Goal: Task Accomplishment & Management: Use online tool/utility

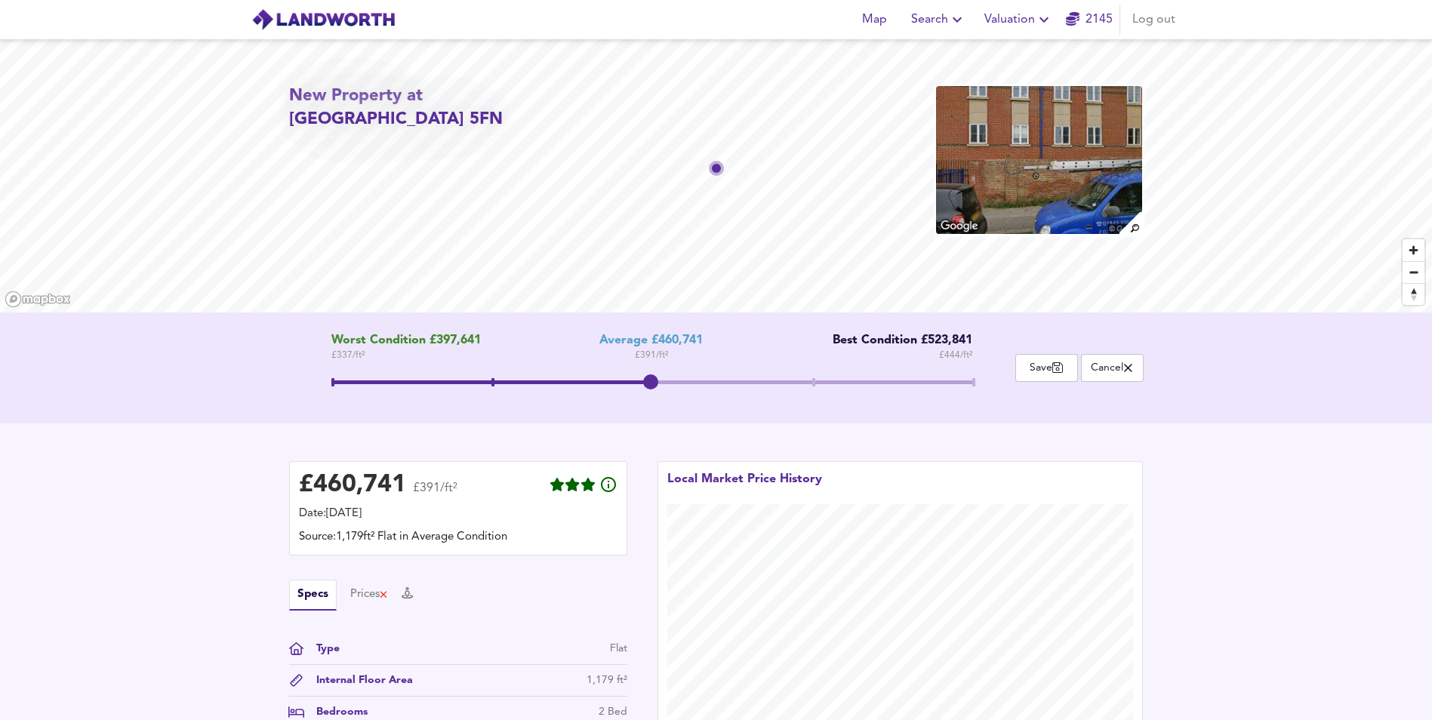
click at [944, 16] on span "Search" at bounding box center [938, 19] width 55 height 21
click at [925, 51] on li "New Search" at bounding box center [938, 54] width 149 height 27
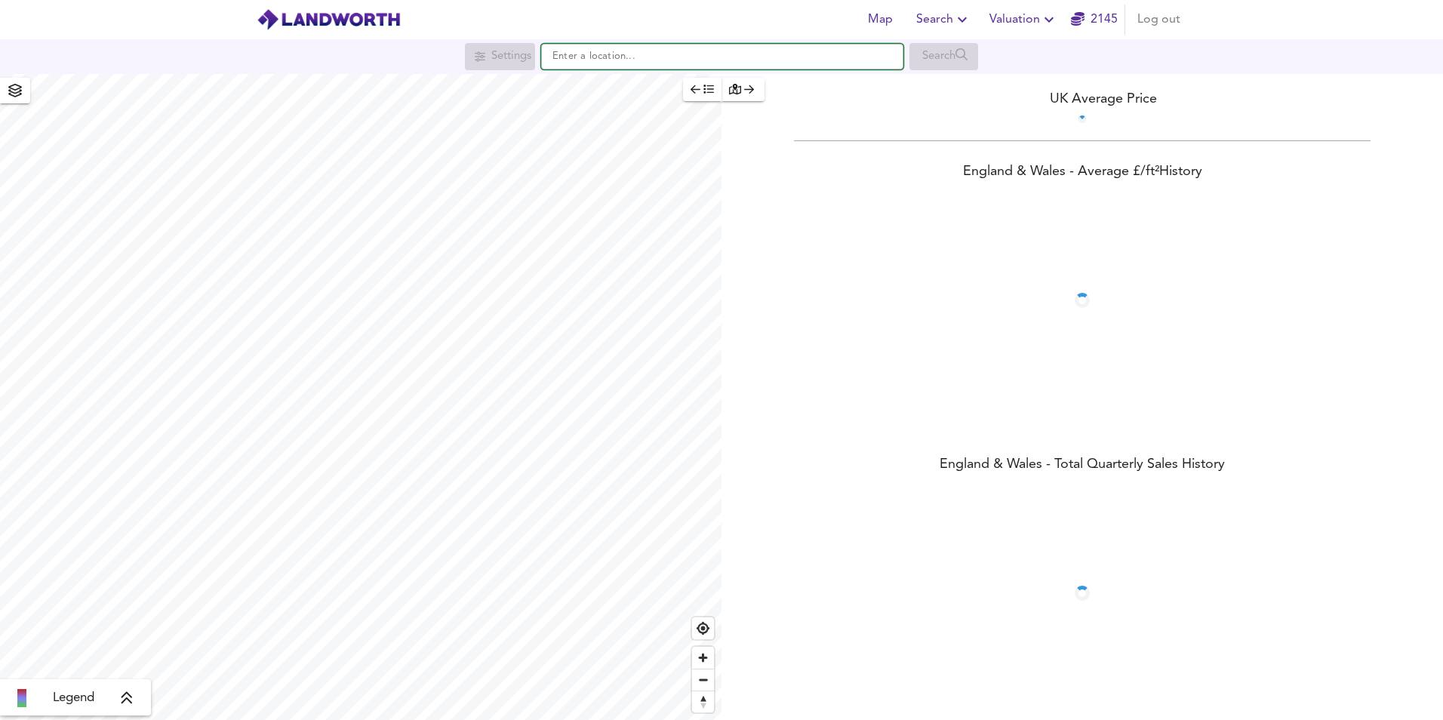
click at [627, 56] on input "text" at bounding box center [722, 57] width 362 height 26
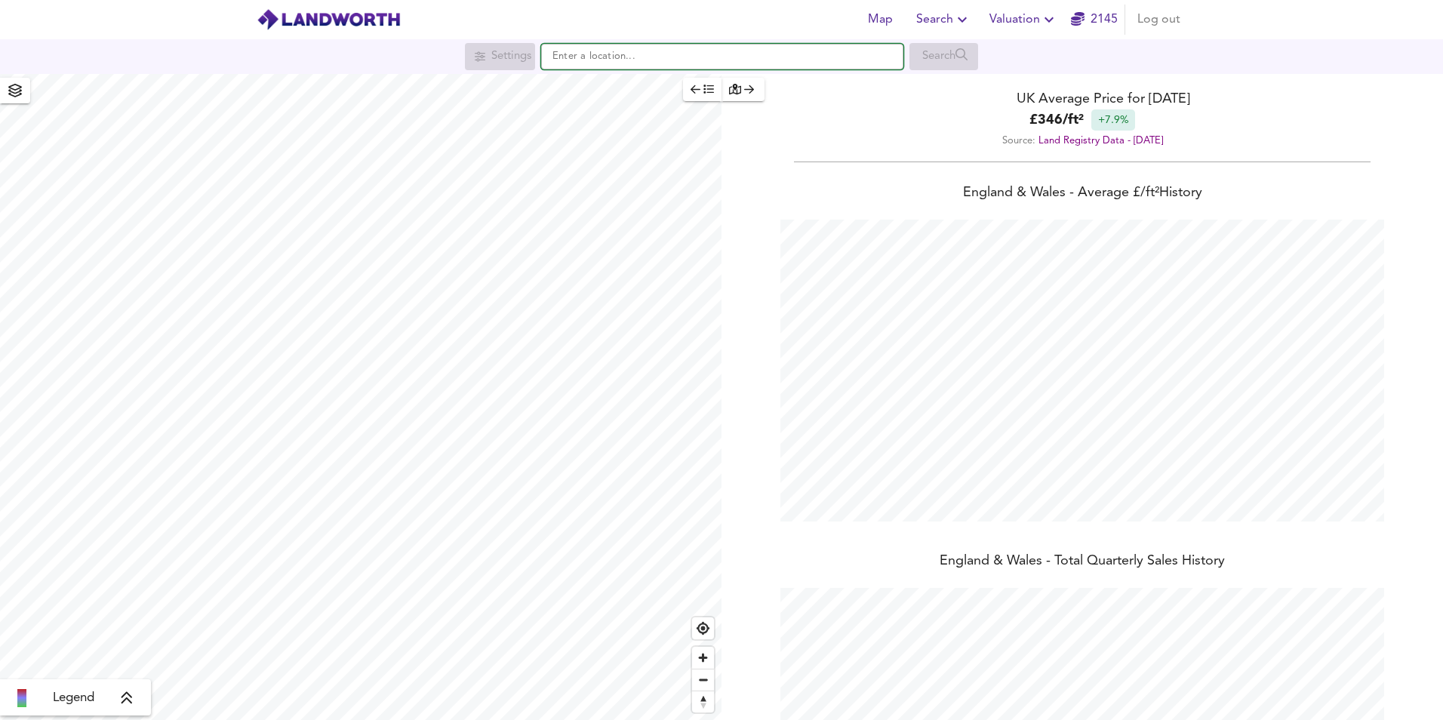
scroll to position [720, 1443]
click at [642, 83] on small "Mutton Lane, Potters Bar" at bounding box center [670, 86] width 97 height 9
type input "Mutton Lane, Potters Bar EN6 2HD"
checkbox input "false"
checkbox input "true"
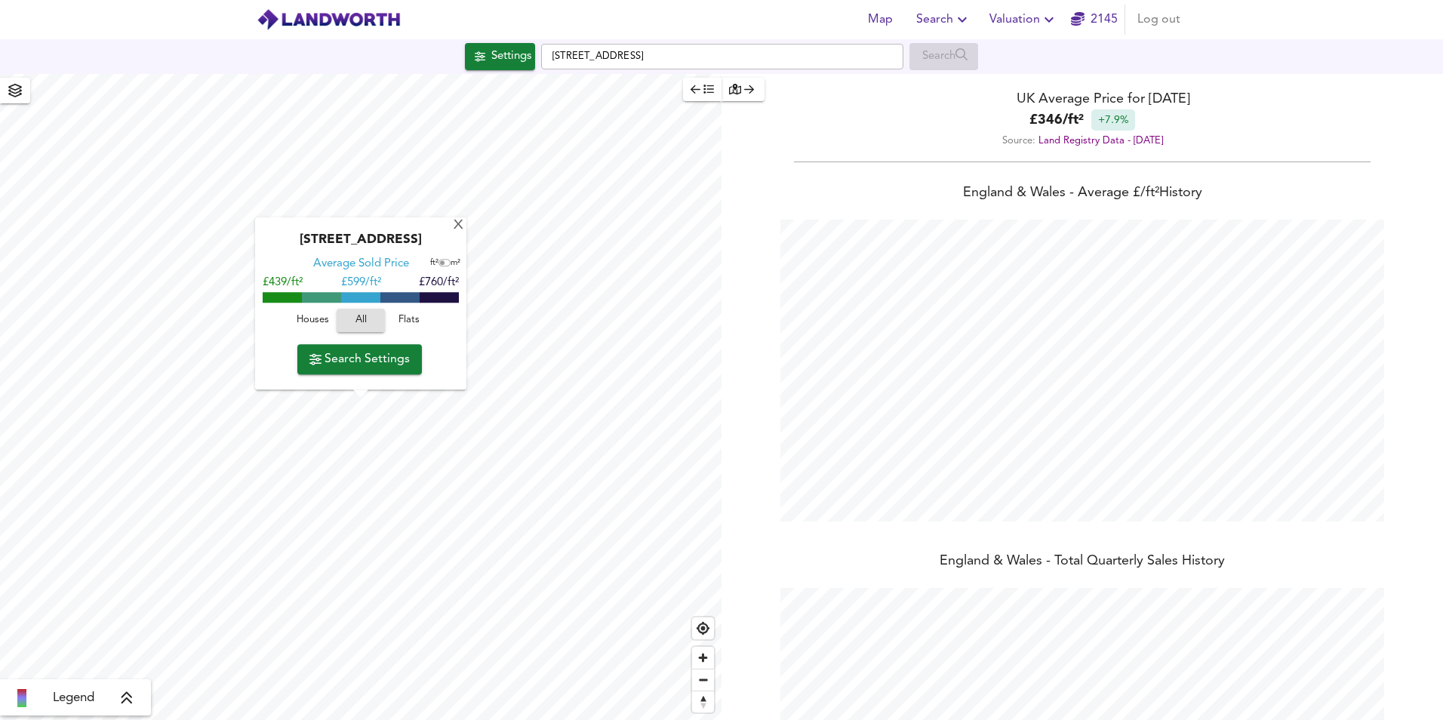
click at [307, 322] on span "Houses" at bounding box center [312, 321] width 41 height 17
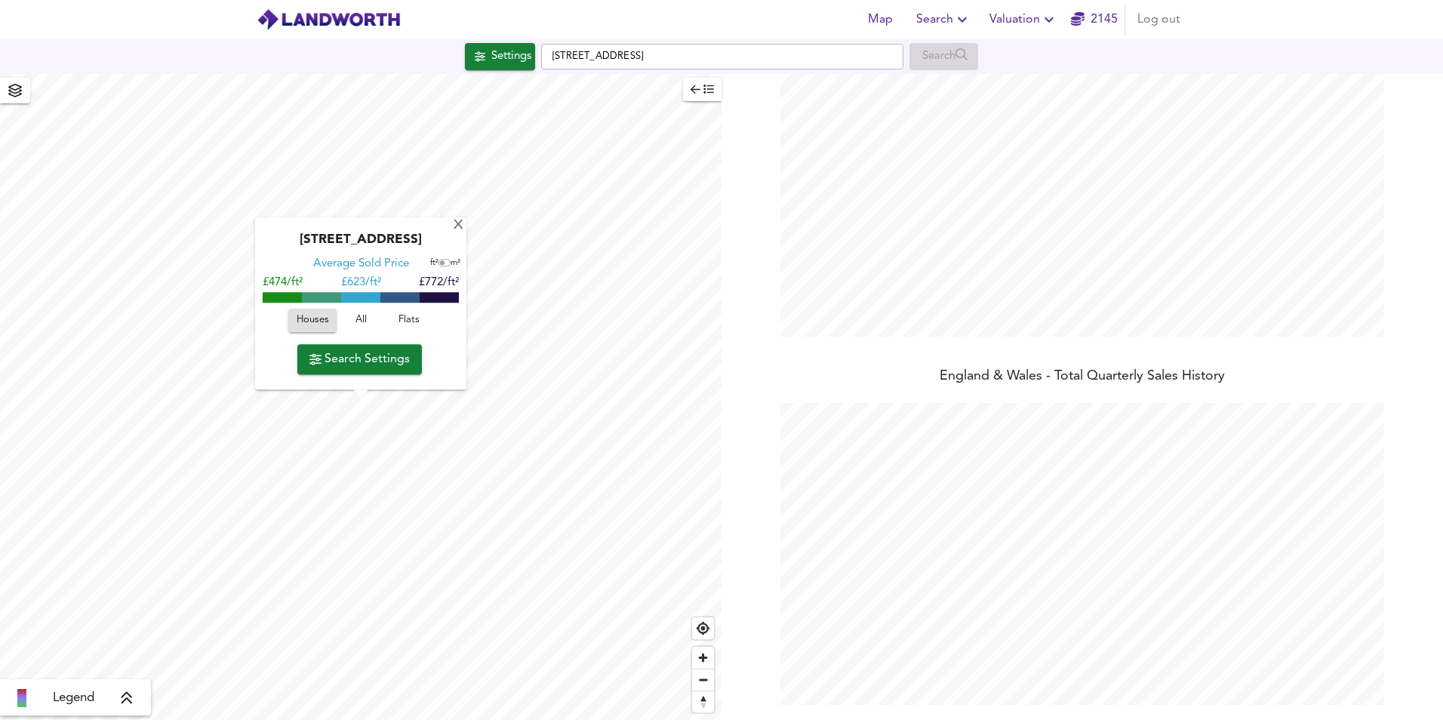
click at [1033, 21] on span "Valuation" at bounding box center [1024, 19] width 69 height 21
click at [1023, 51] on li "New Valuation Report" at bounding box center [1024, 54] width 180 height 27
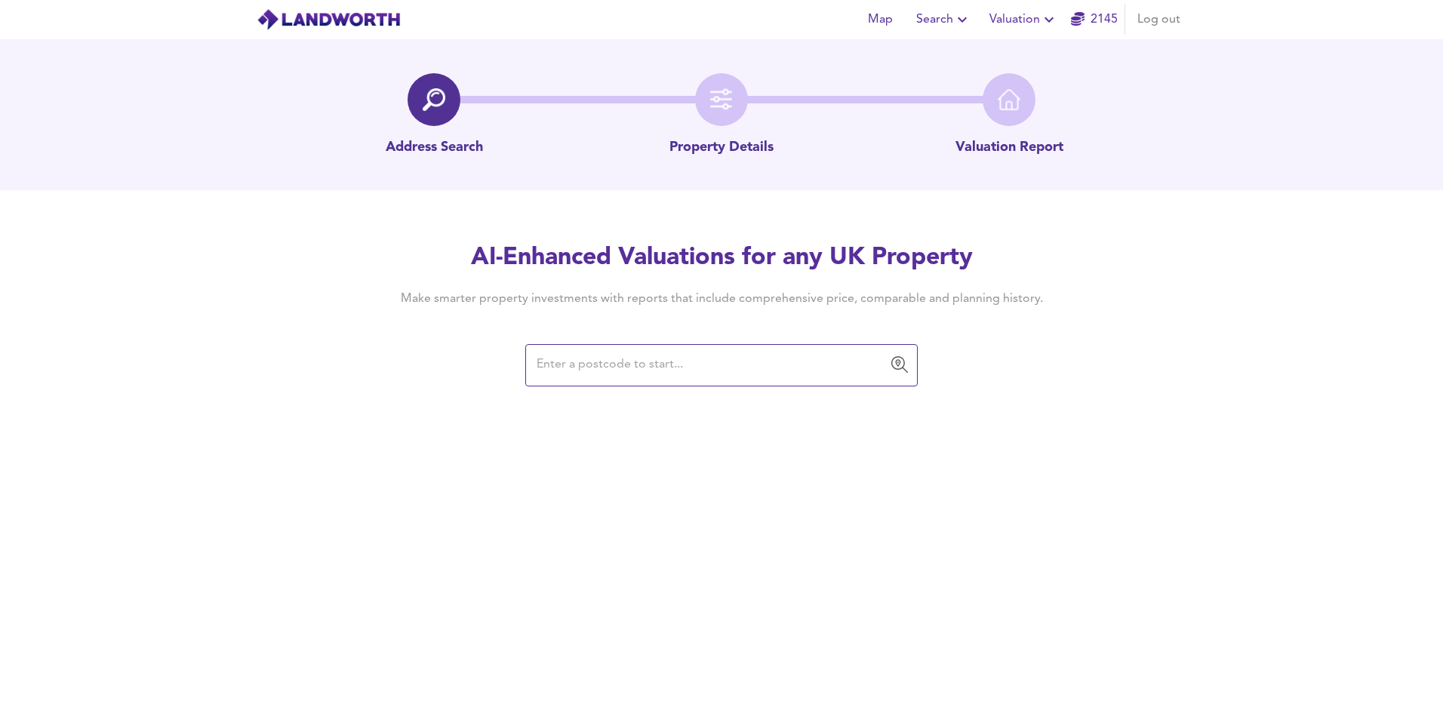
click at [577, 369] on input "text" at bounding box center [710, 365] width 356 height 29
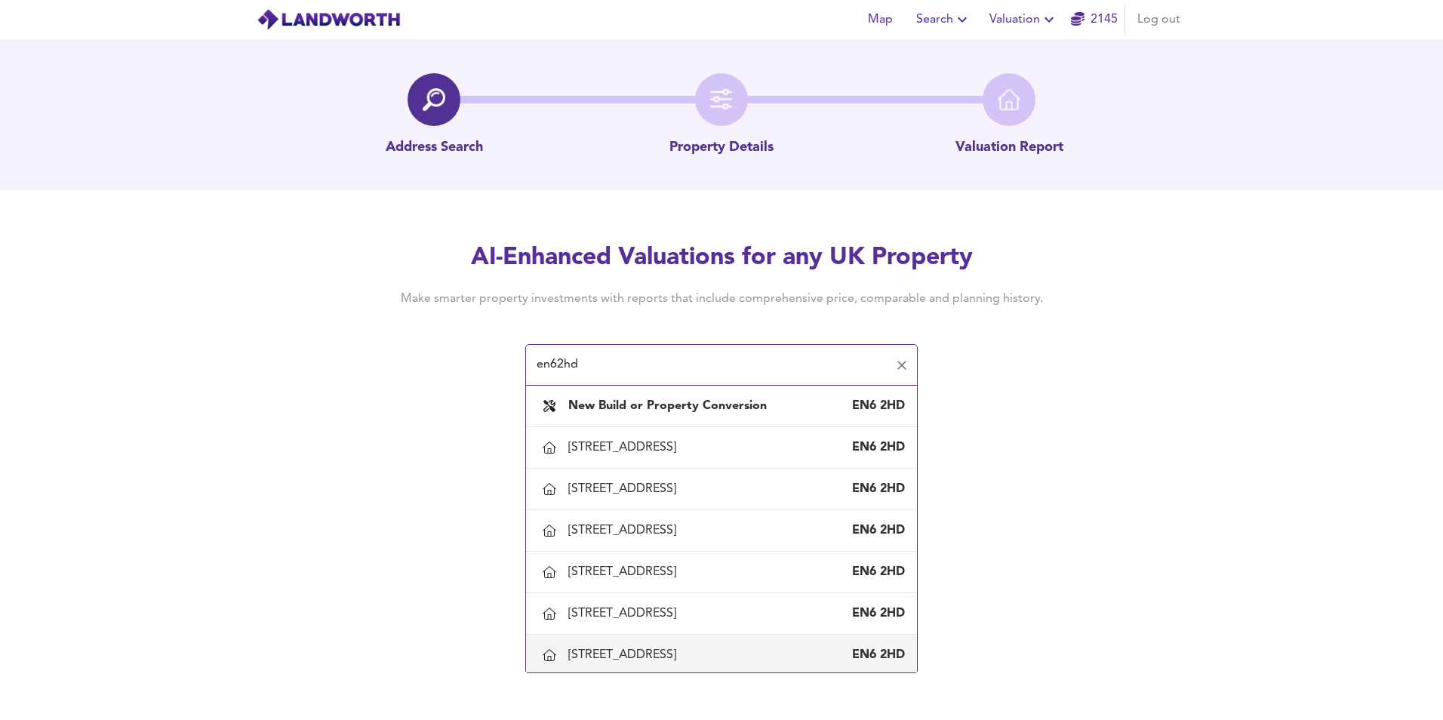
click at [641, 656] on div "141 Mutton Lane, Potters Bar, Hertfordshire" at bounding box center [625, 655] width 114 height 17
type input "141 Mutton Lane, Potters Bar, Hertfordshire"
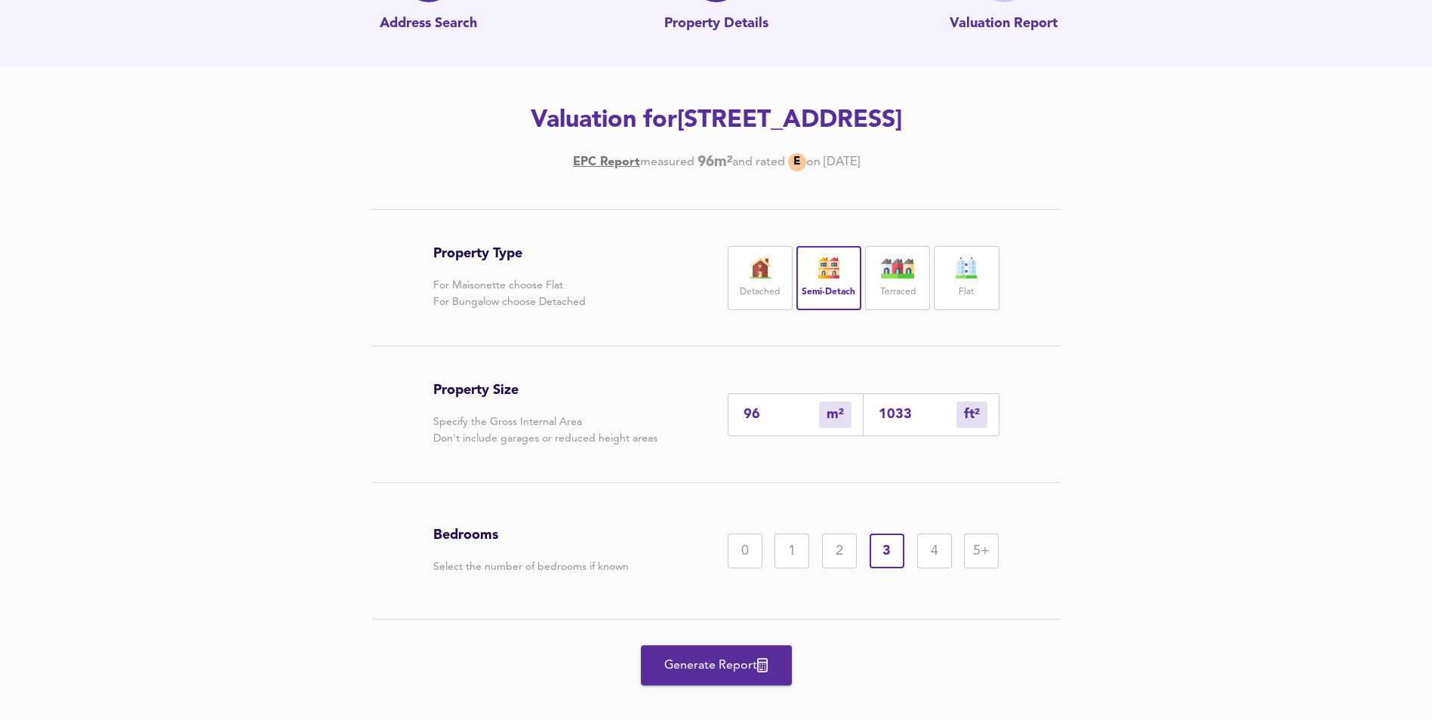
scroll to position [145, 0]
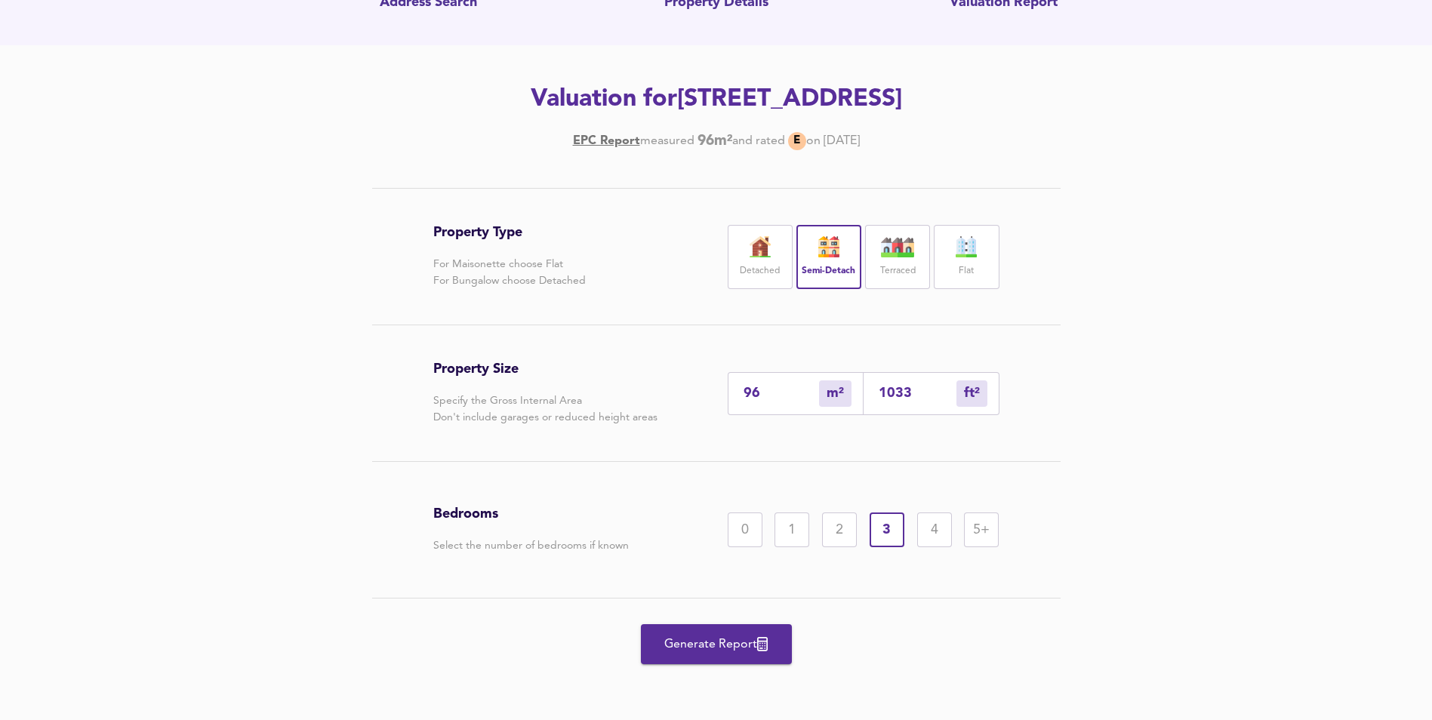
click at [938, 534] on div "4" at bounding box center [934, 530] width 35 height 35
drag, startPoint x: 765, startPoint y: 396, endPoint x: 715, endPoint y: 394, distance: 50.6
click at [716, 394] on div "Property Size Specify the Gross Internal Area Don't include garages or reduced …" at bounding box center [716, 393] width 566 height 136
type input "2"
type input "22"
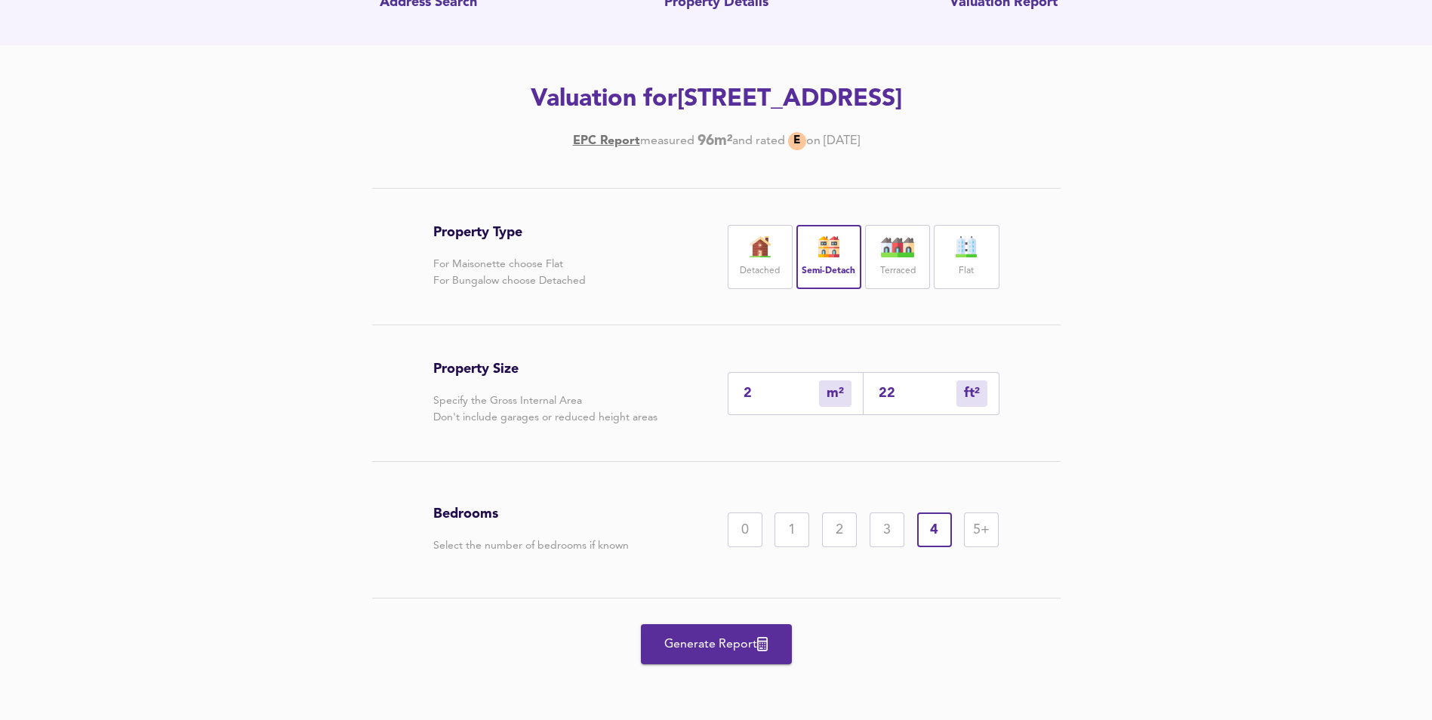
type input "21"
type input "226"
type input "210"
type input "2260"
type input "21"
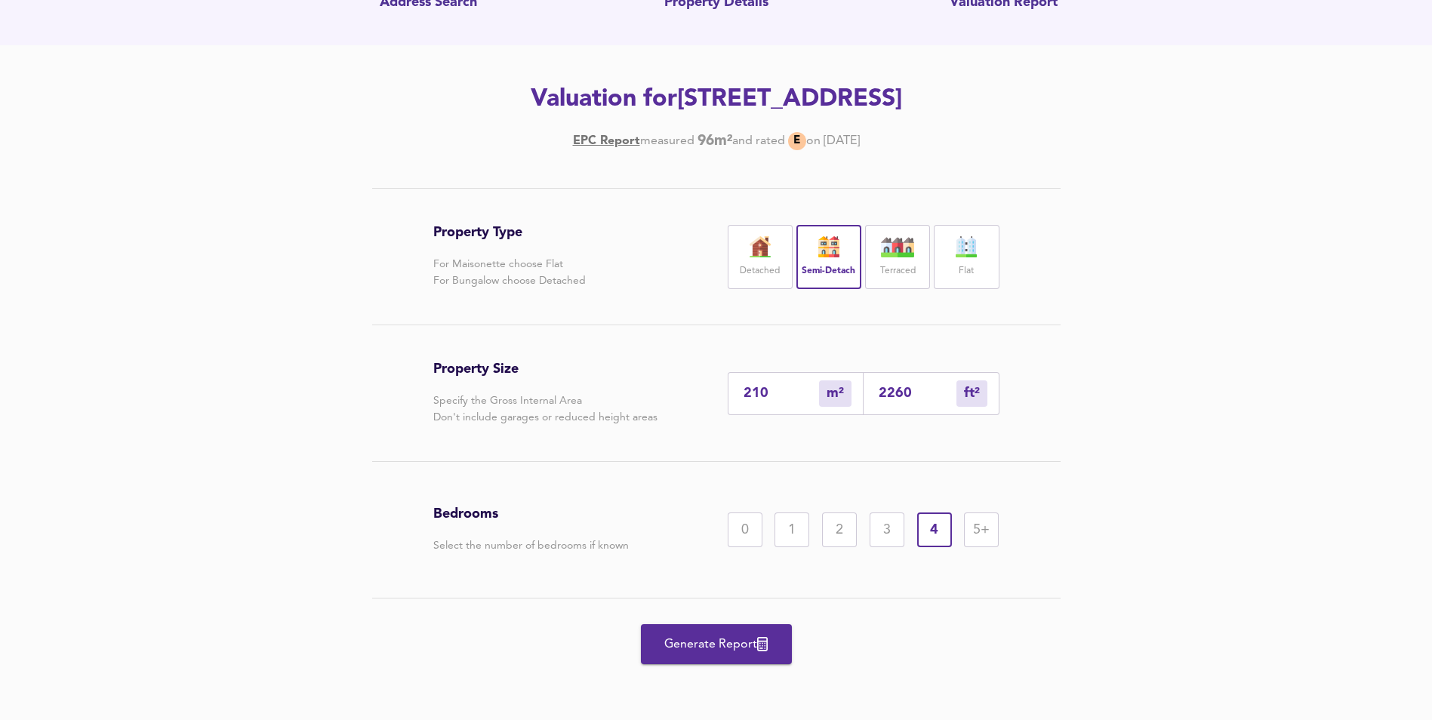
type input "226"
type input "2"
type input "22"
type input "20"
type input "215"
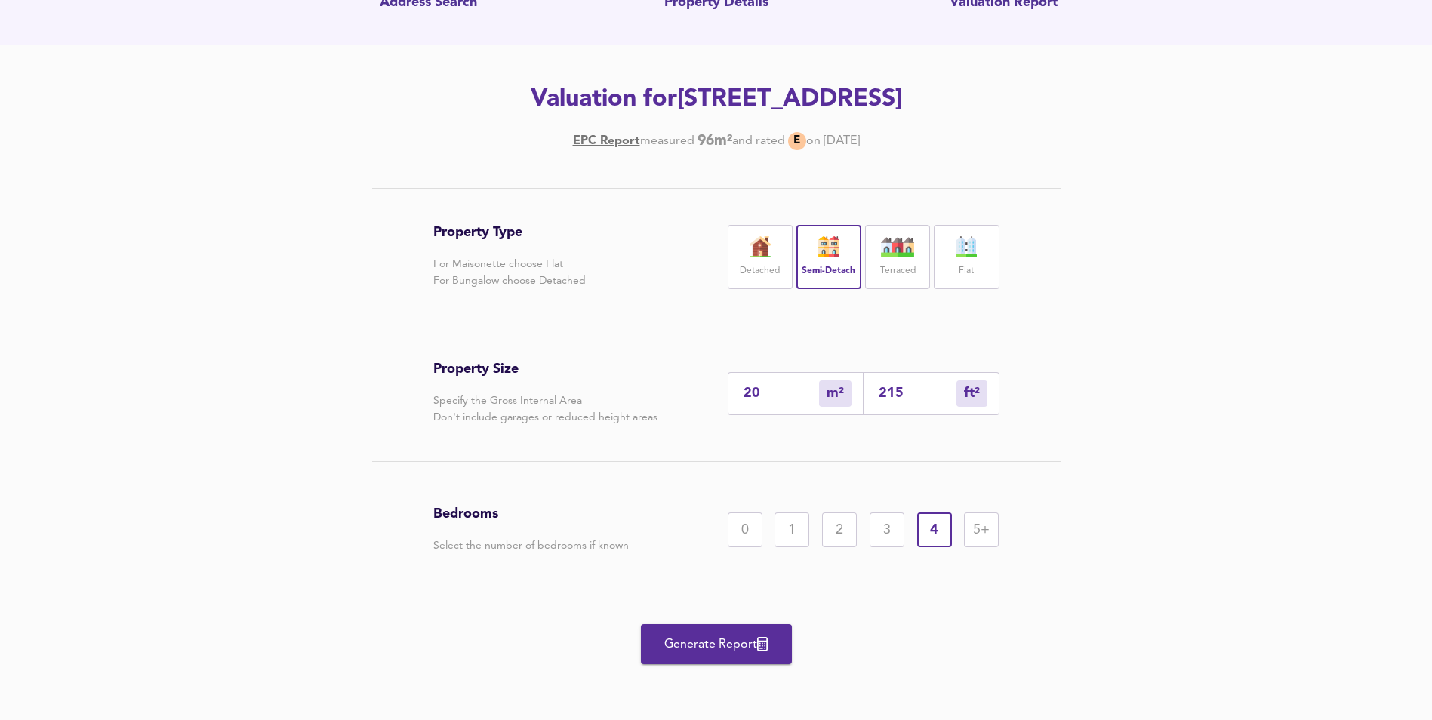
type input "200"
type input "2153"
type input "200"
click at [1173, 598] on div "Property Type For Maisonette choose Flat For Bungalow choose Detached Detached …" at bounding box center [716, 454] width 1432 height 532
click at [742, 645] on span "Generate Report" at bounding box center [716, 644] width 121 height 21
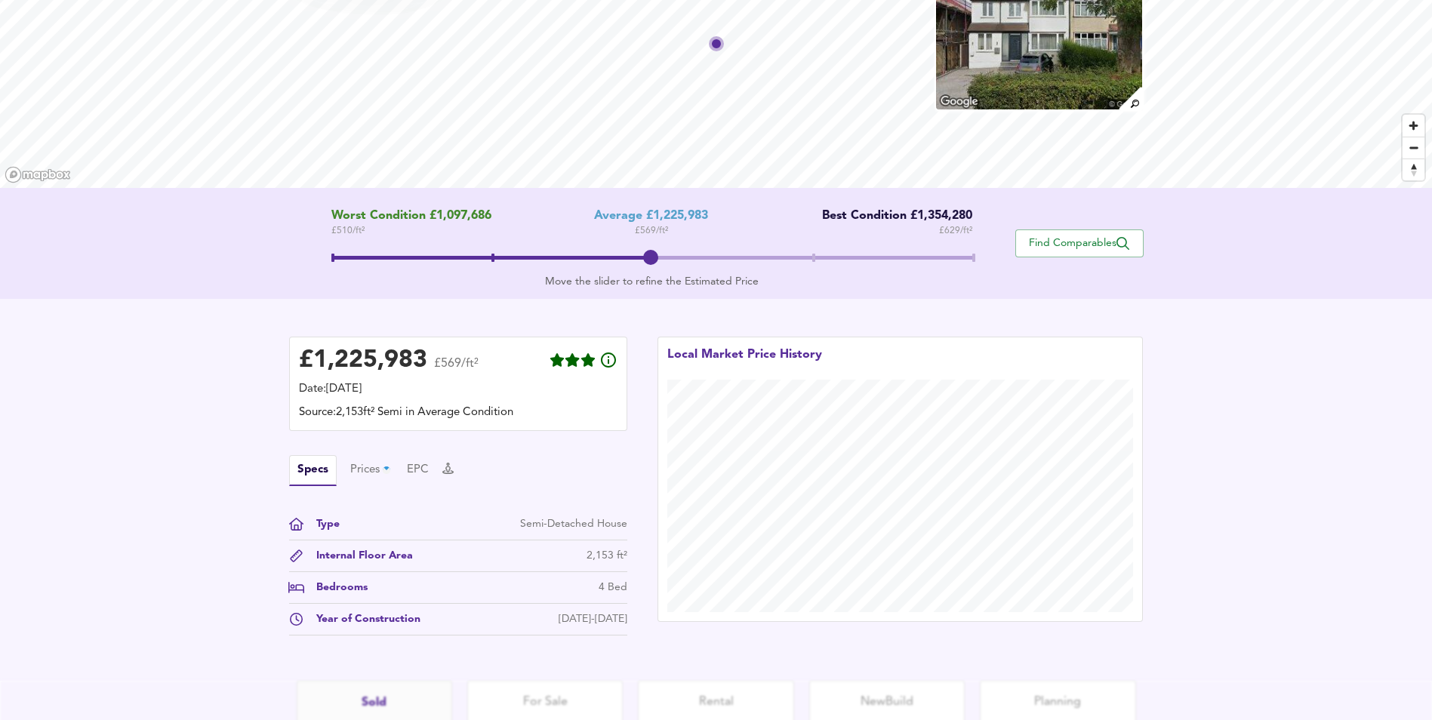
scroll to position [151, 0]
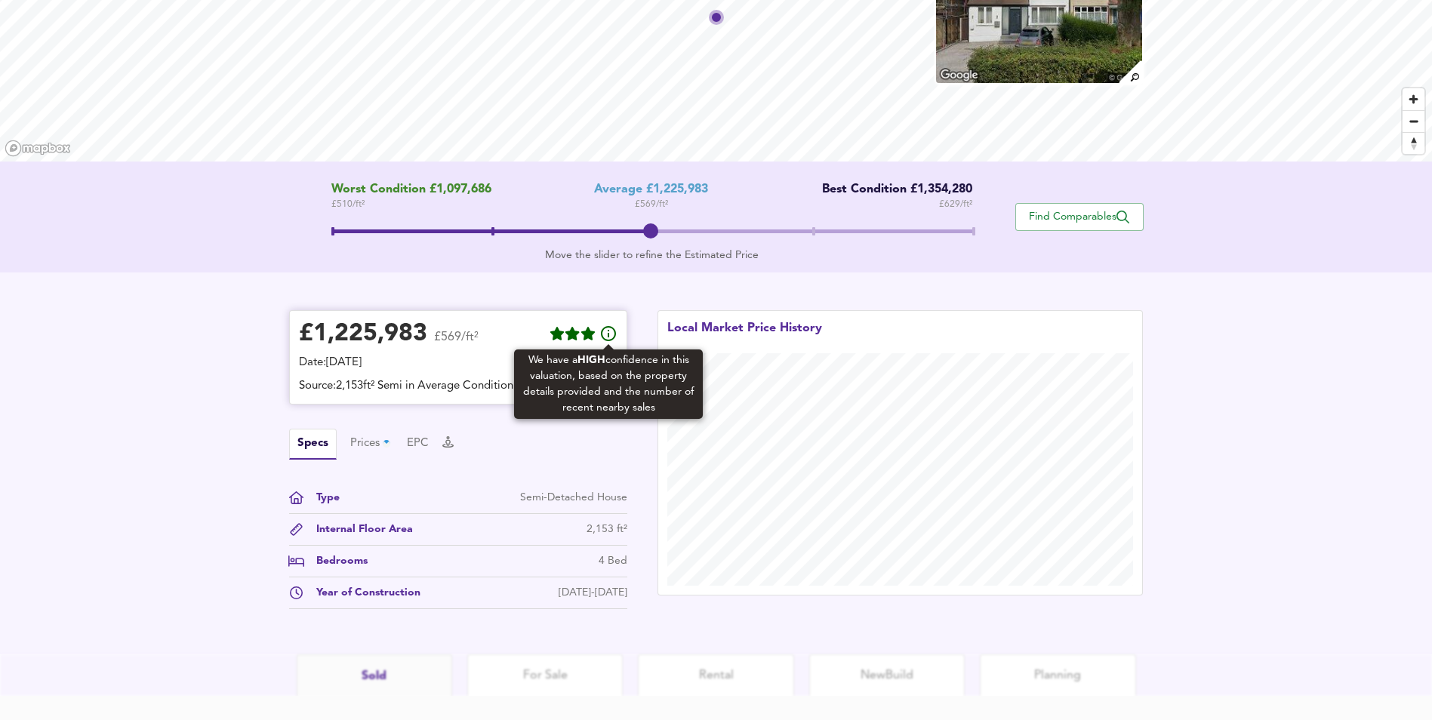
click at [612, 336] on icon at bounding box center [608, 334] width 18 height 18
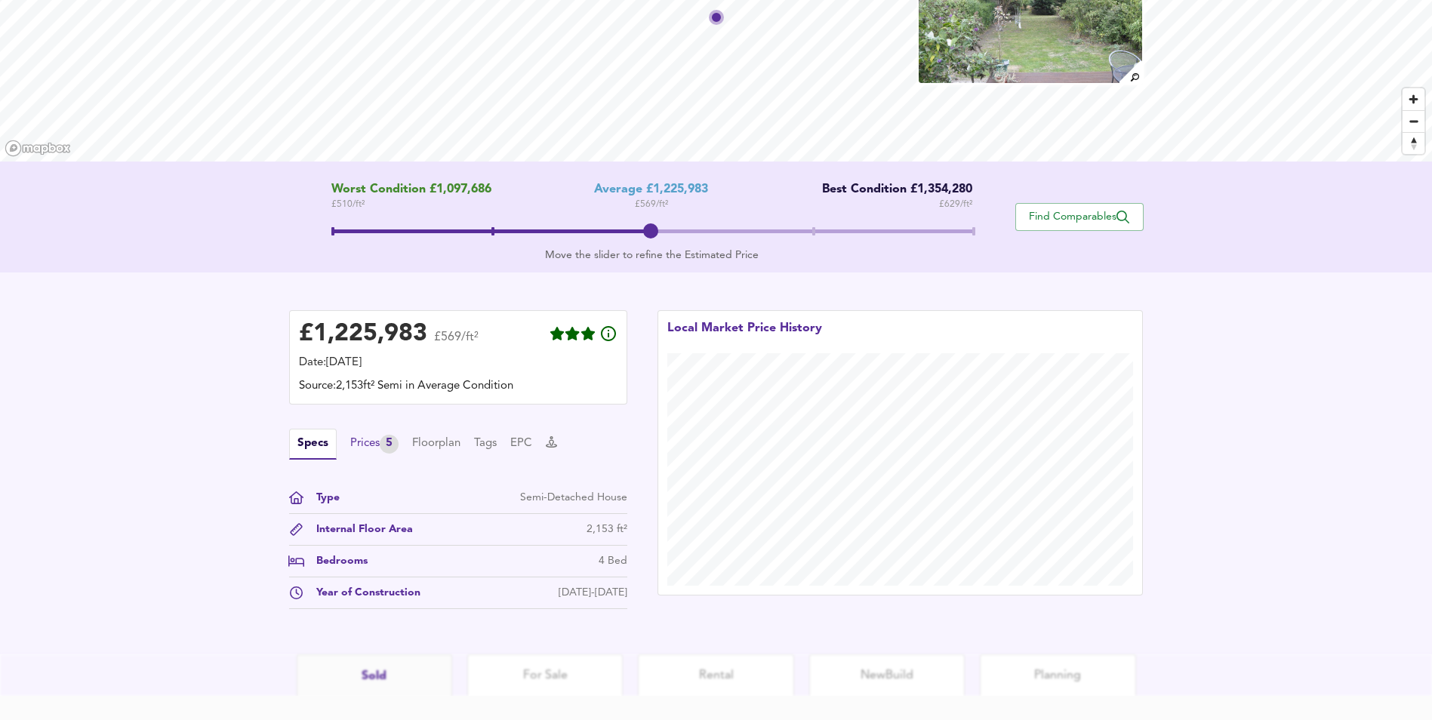
click at [369, 448] on div "Prices 5" at bounding box center [374, 444] width 48 height 19
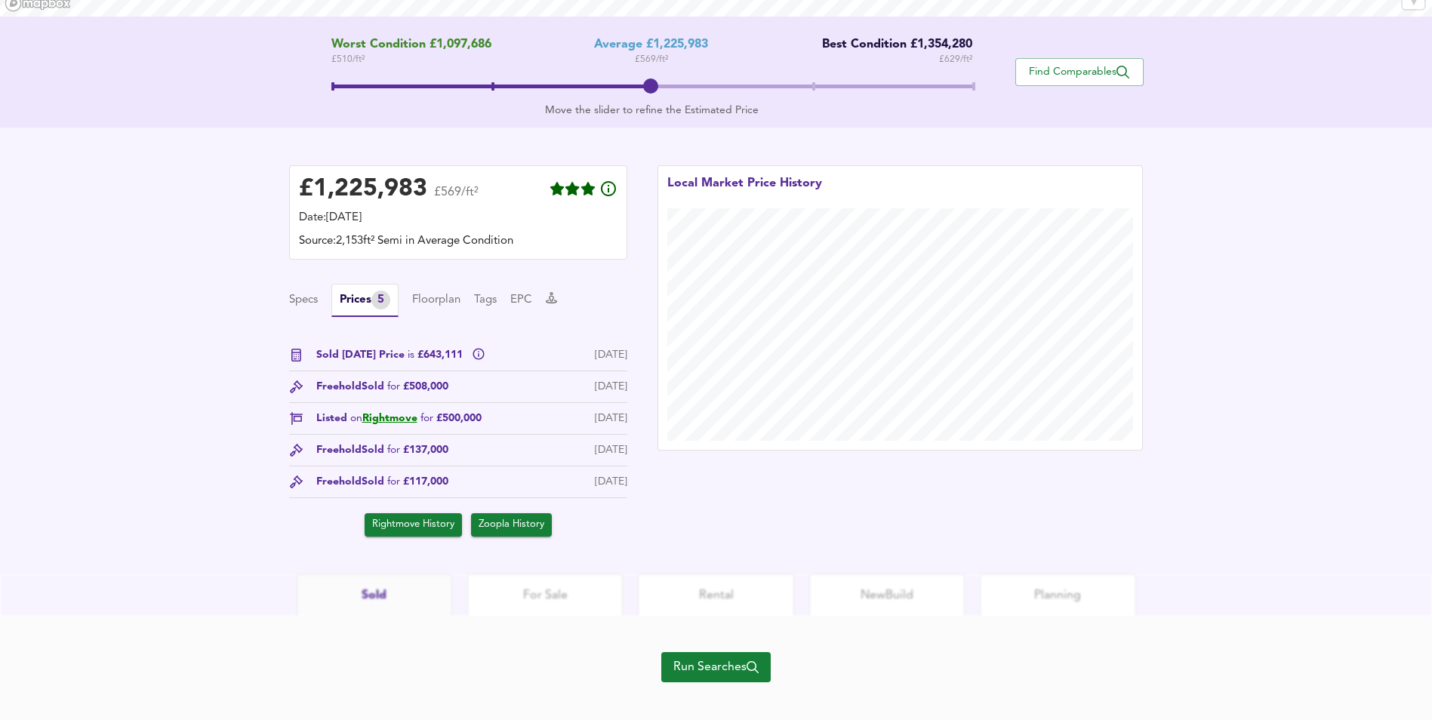
scroll to position [313, 0]
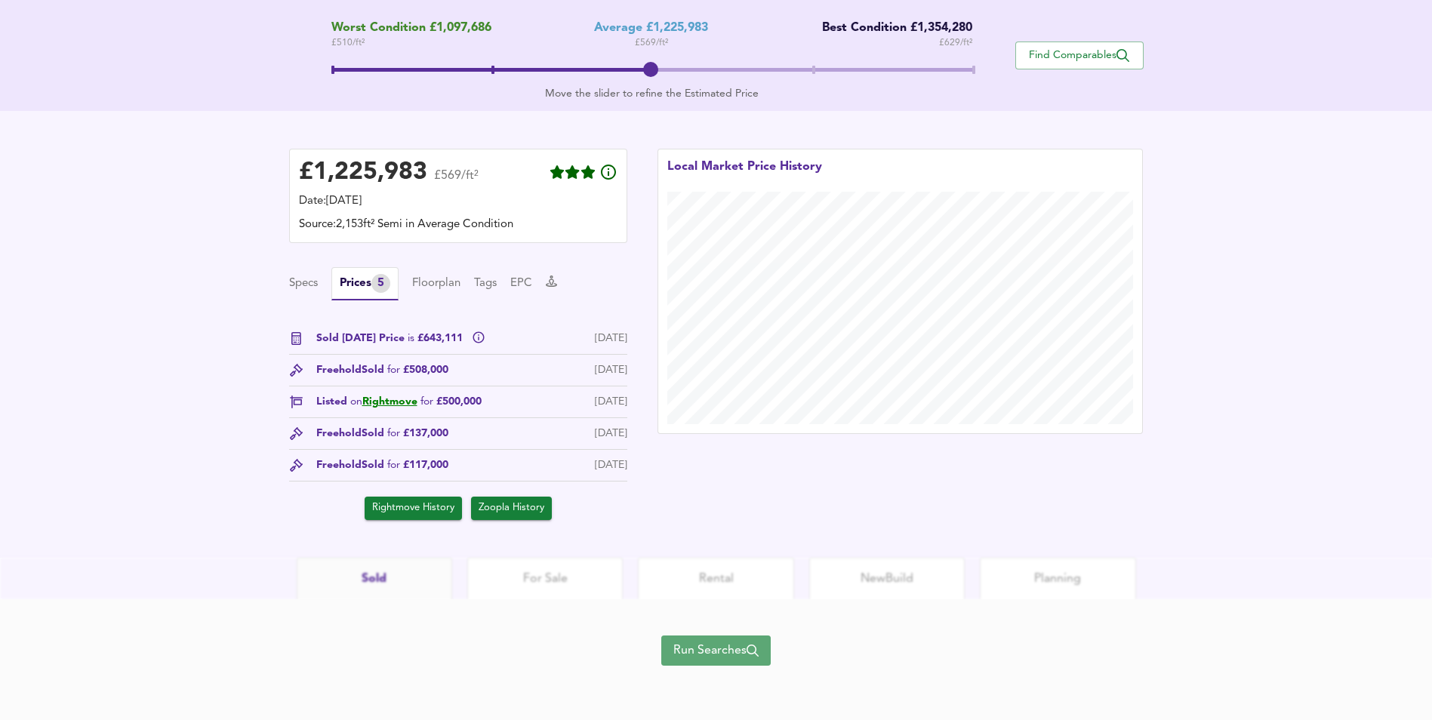
click at [718, 651] on span "Run Searches" at bounding box center [715, 650] width 85 height 21
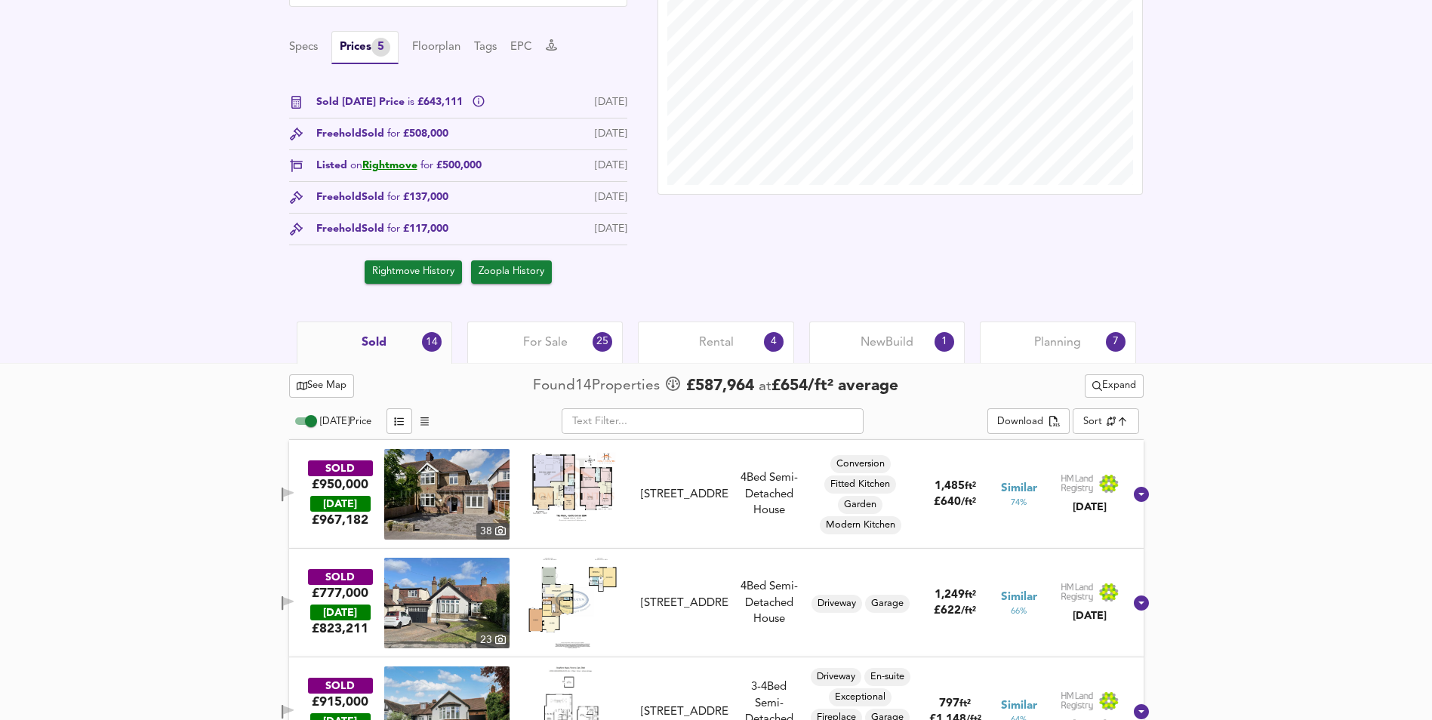
scroll to position [302, 0]
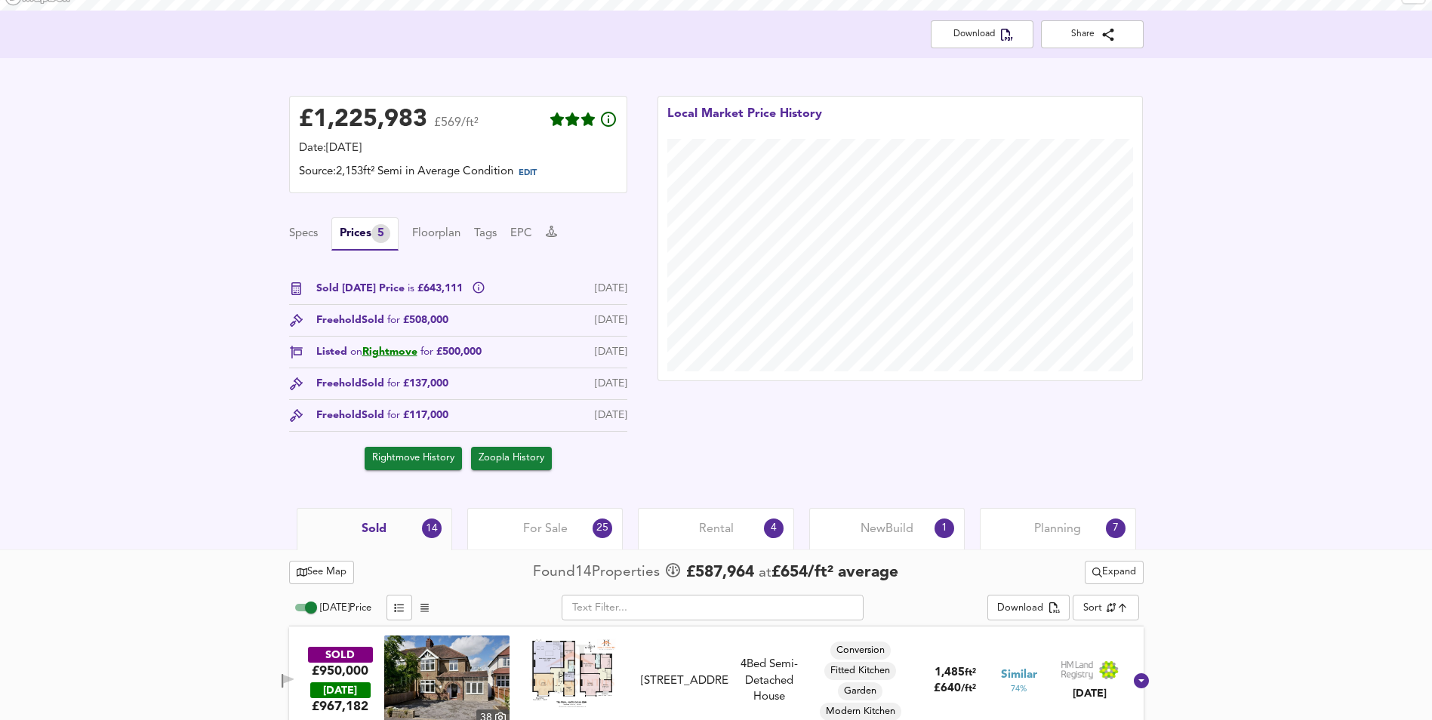
click at [568, 523] on div "For Sale 25" at bounding box center [545, 529] width 156 height 42
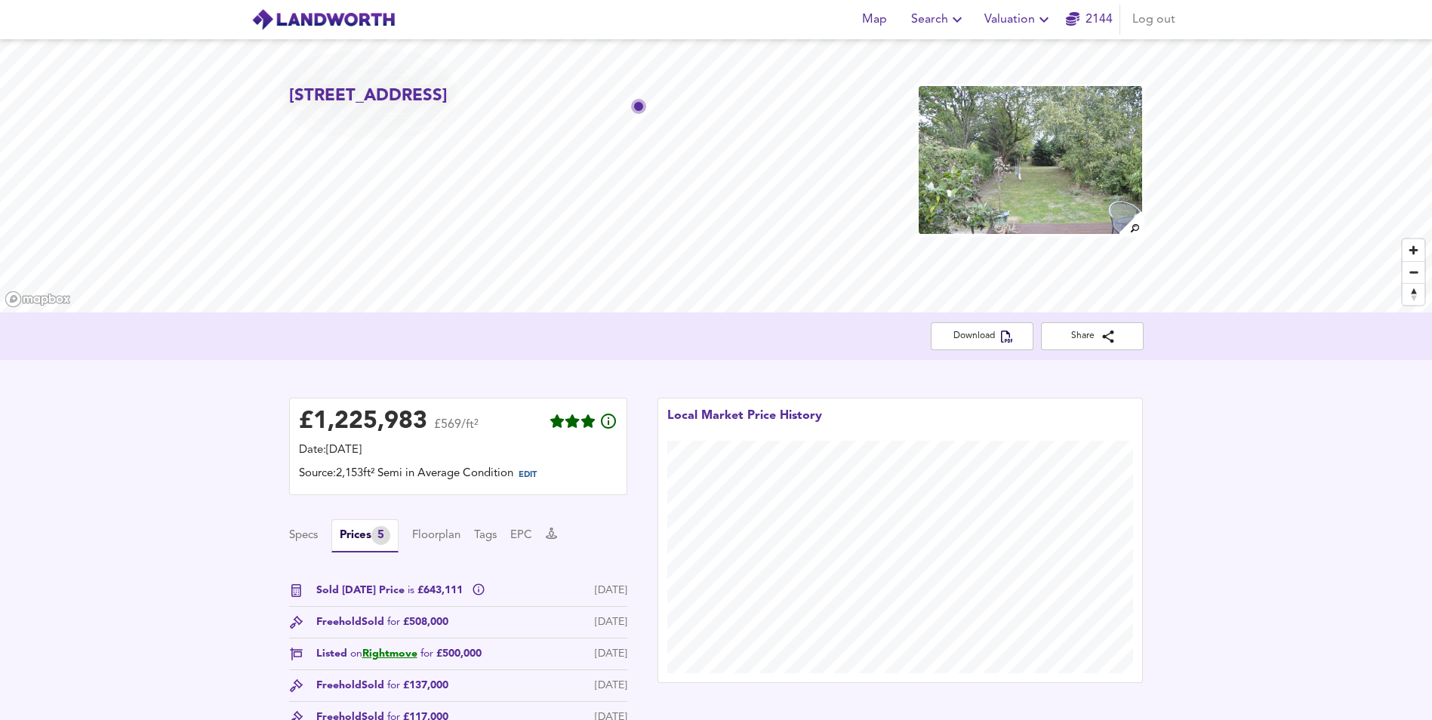
click at [938, 20] on span "Search" at bounding box center [938, 19] width 55 height 21
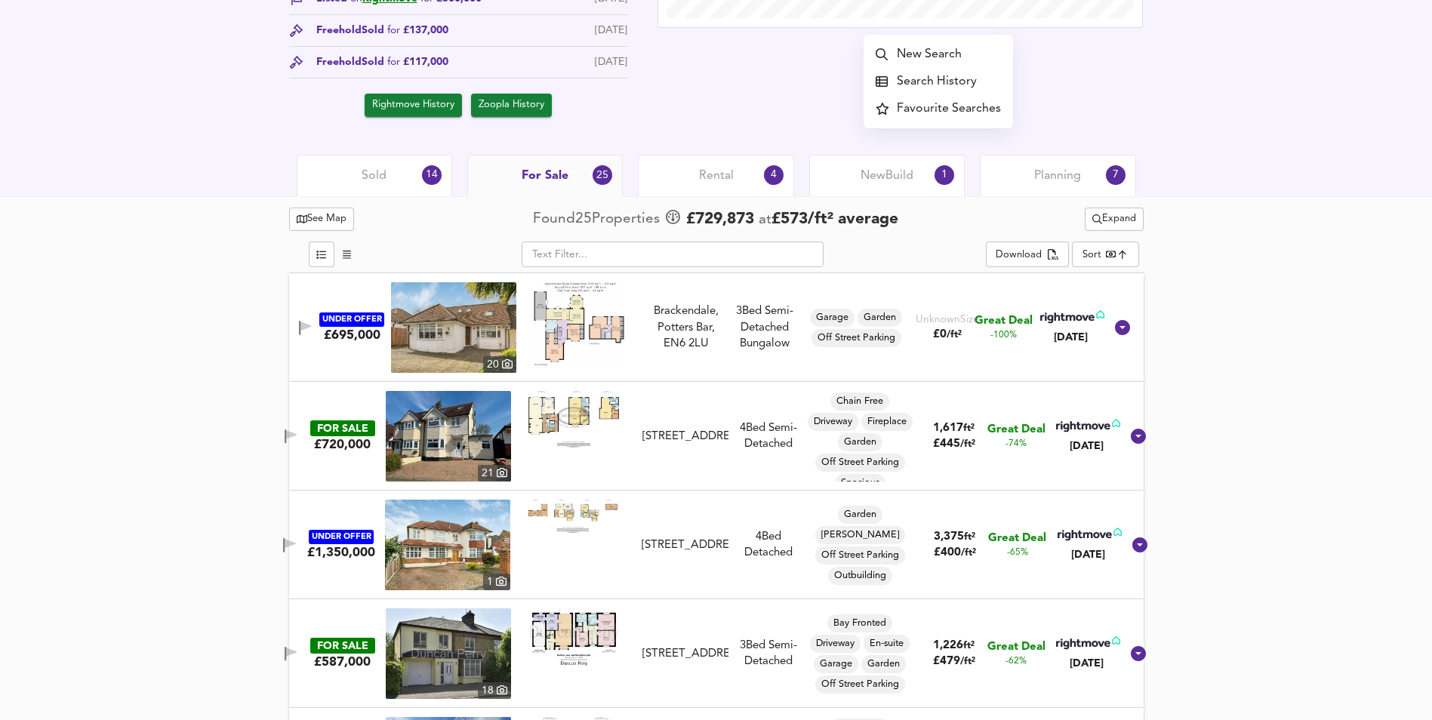
scroll to position [679, 0]
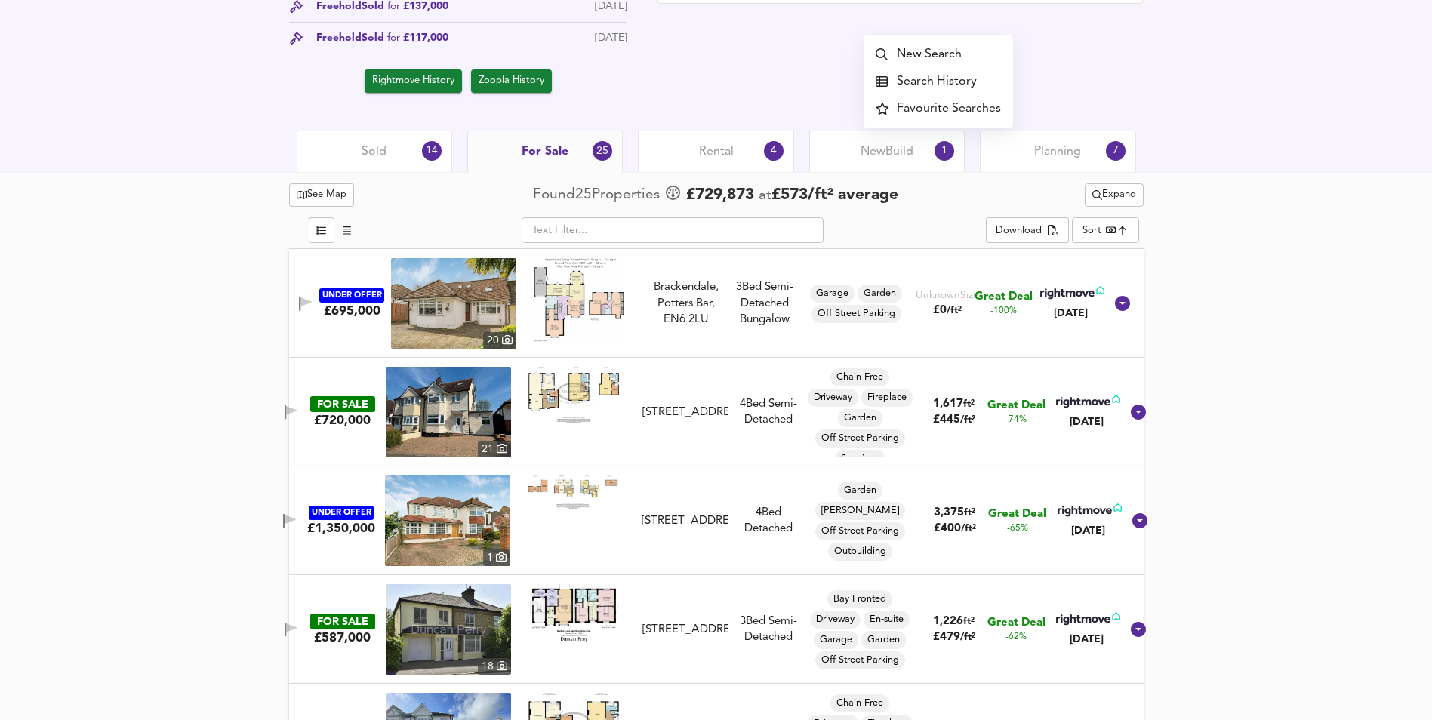
click at [1098, 196] on span "Expand" at bounding box center [1114, 194] width 44 height 17
click at [1091, 229] on li "¼ mile ½ mile" at bounding box center [1112, 226] width 152 height 24
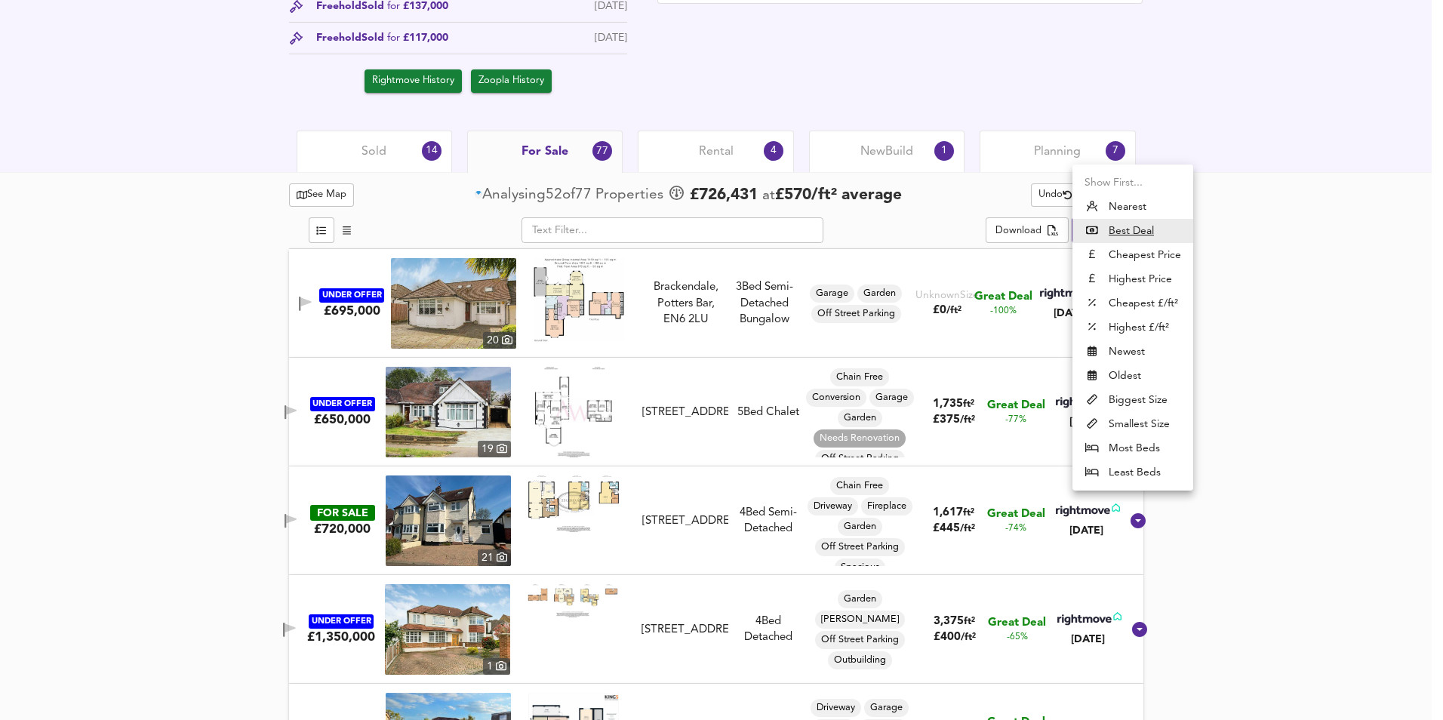
click at [1128, 233] on u "Best Deal" at bounding box center [1131, 230] width 45 height 15
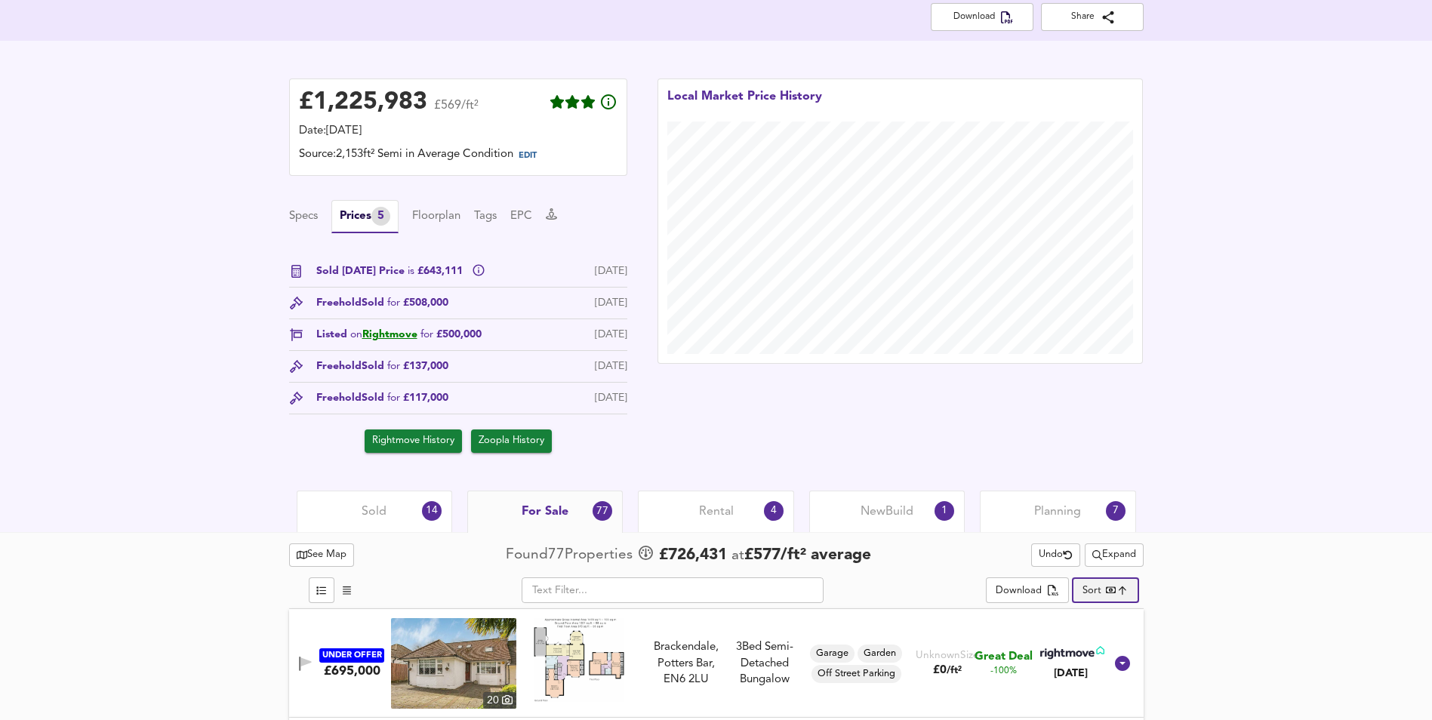
scroll to position [453, 0]
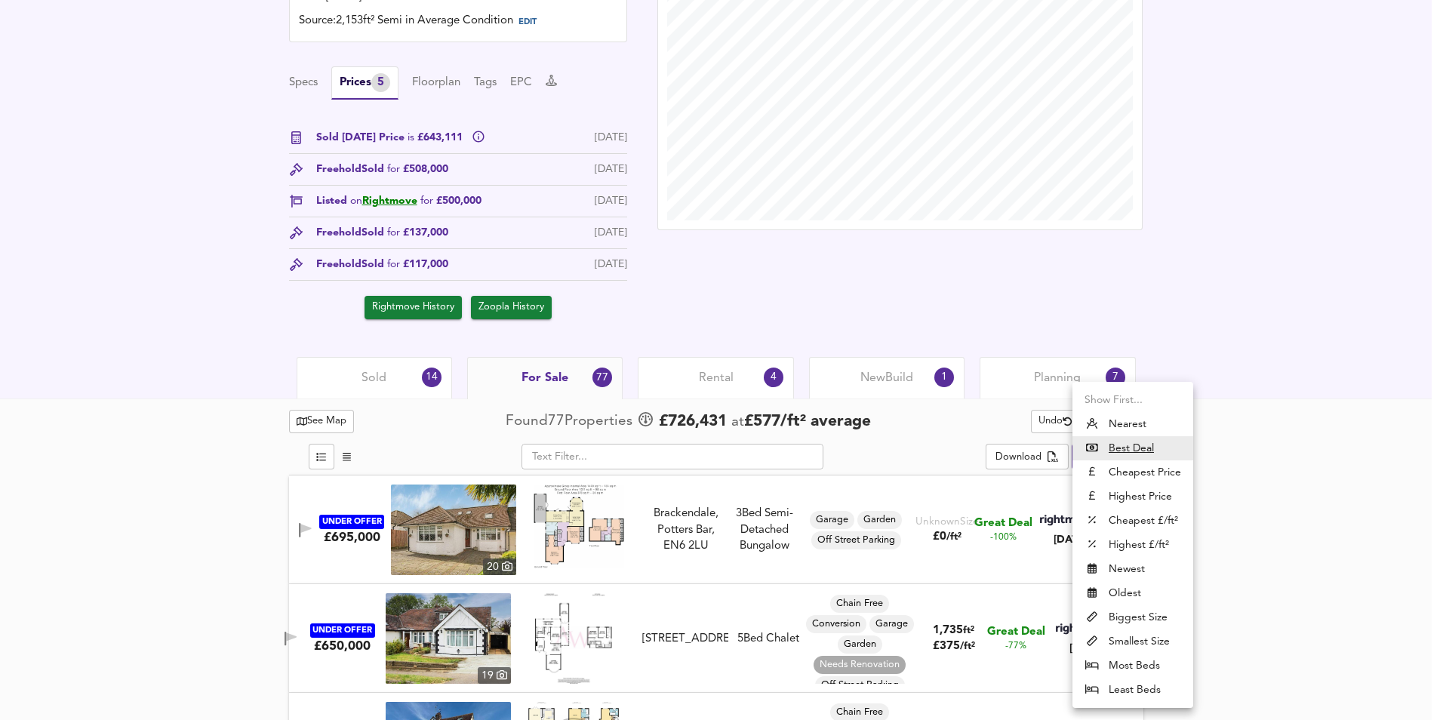
click at [1127, 495] on li "Highest Price" at bounding box center [1133, 497] width 121 height 24
type input "expensive"
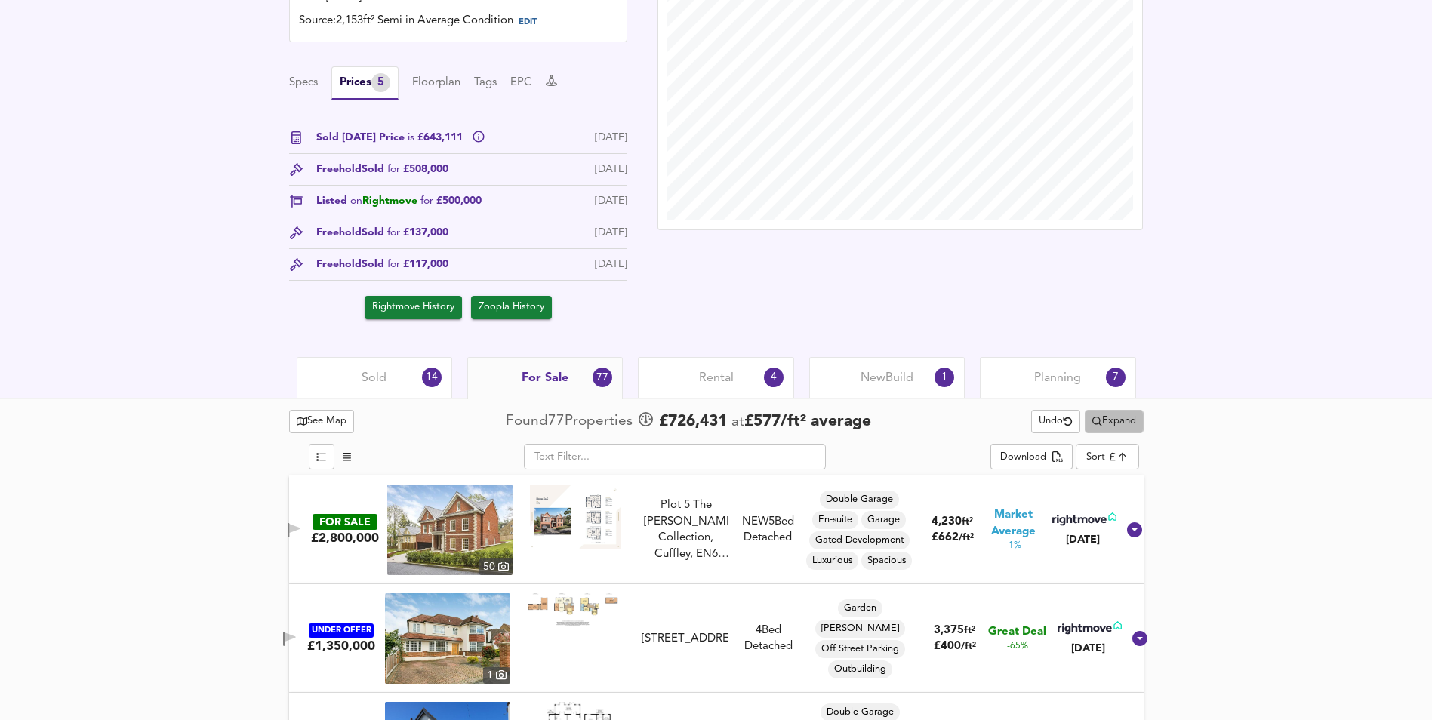
click at [1126, 422] on span "Expand" at bounding box center [1114, 421] width 44 height 17
click at [1098, 454] on li "½ mile 1 mile" at bounding box center [1112, 452] width 152 height 24
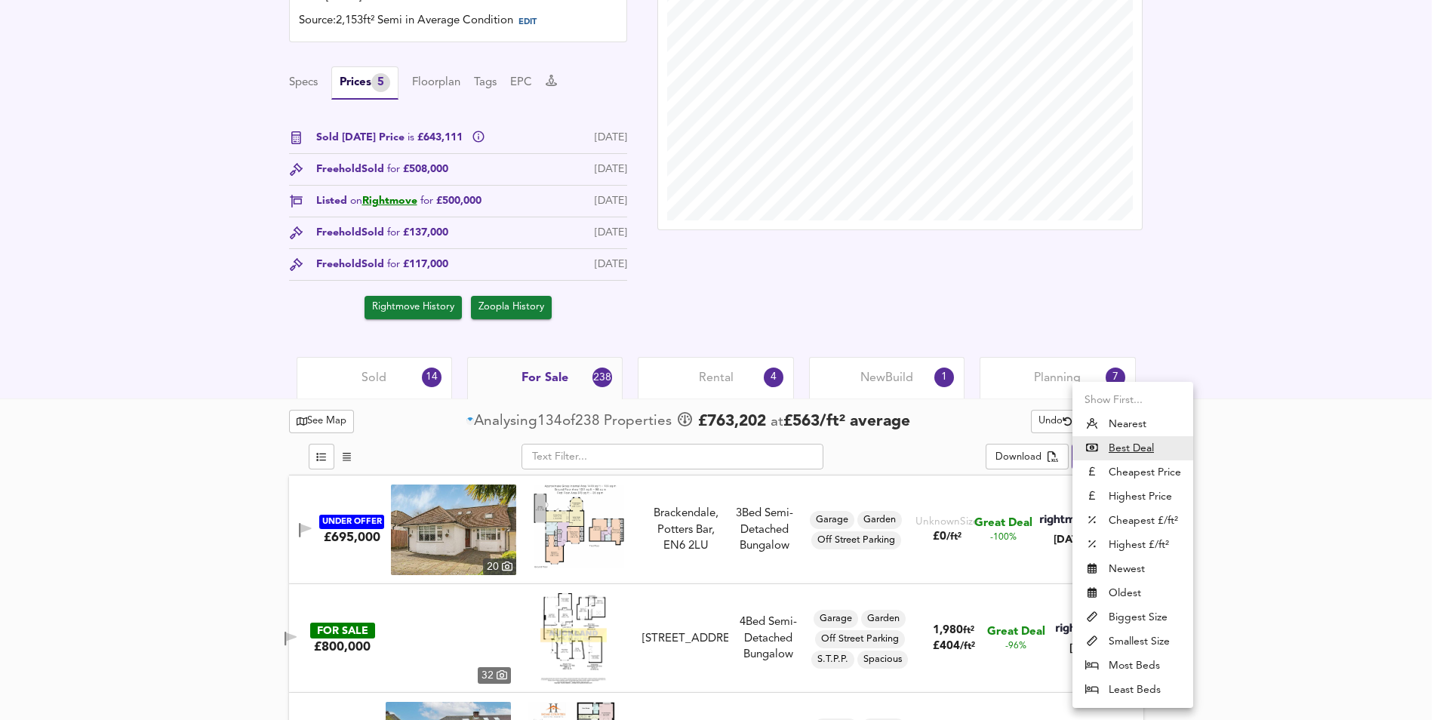
click at [1129, 498] on li "Highest Price" at bounding box center [1133, 497] width 121 height 24
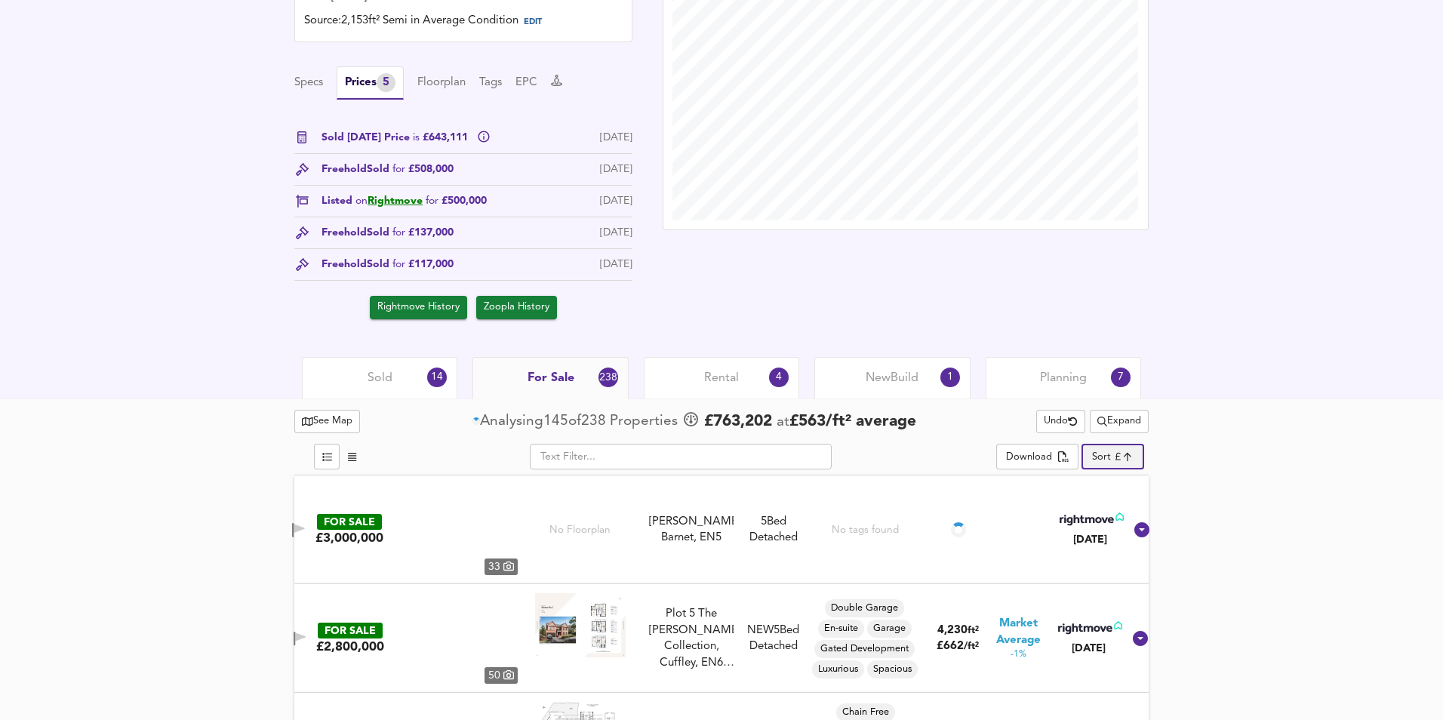
type input "expensive"
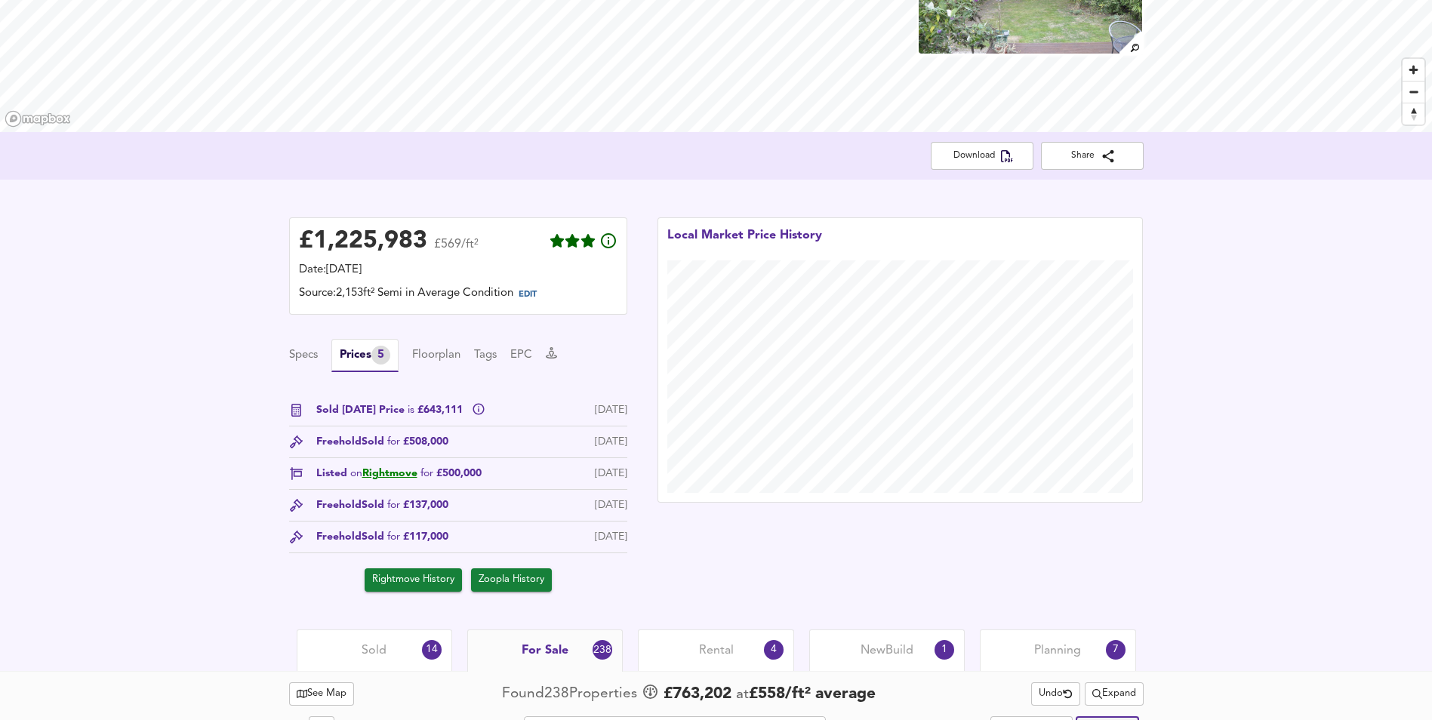
scroll to position [302, 0]
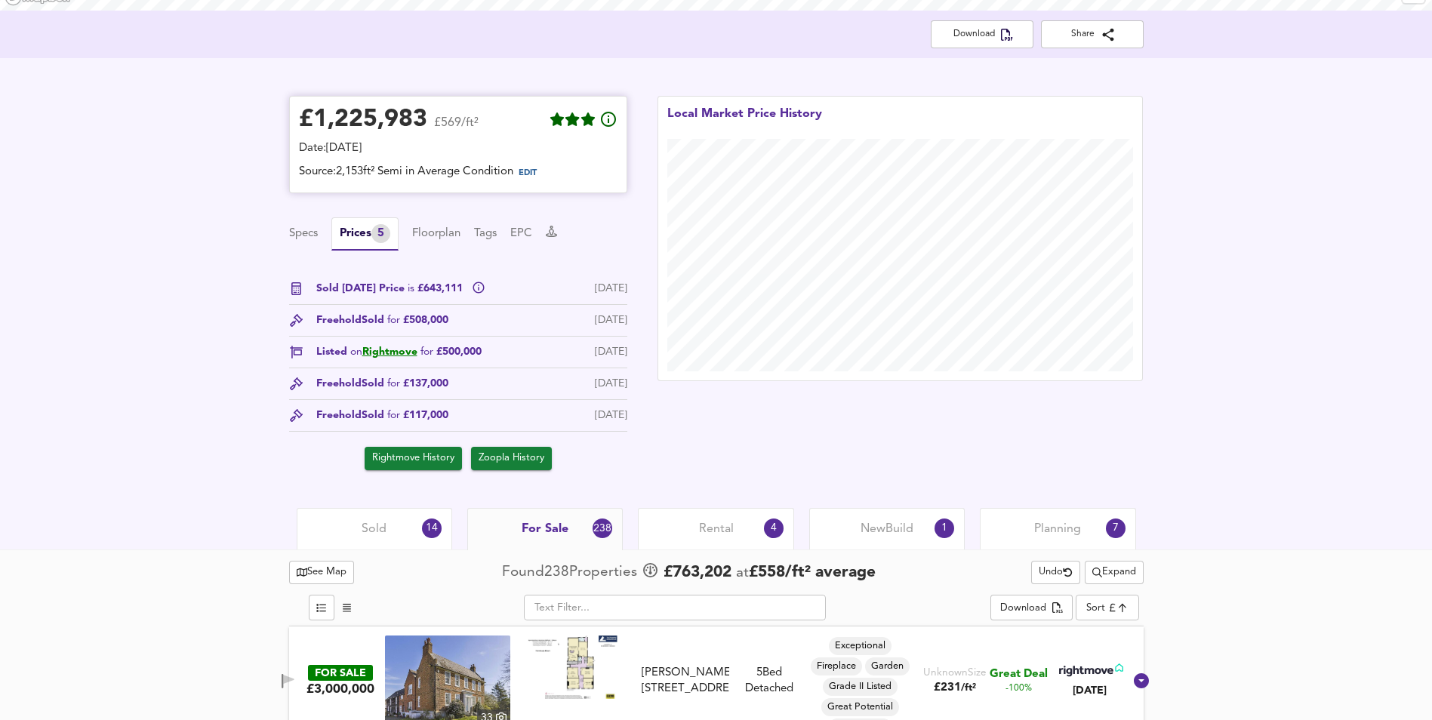
click at [535, 173] on span "EDIT" at bounding box center [528, 173] width 18 height 8
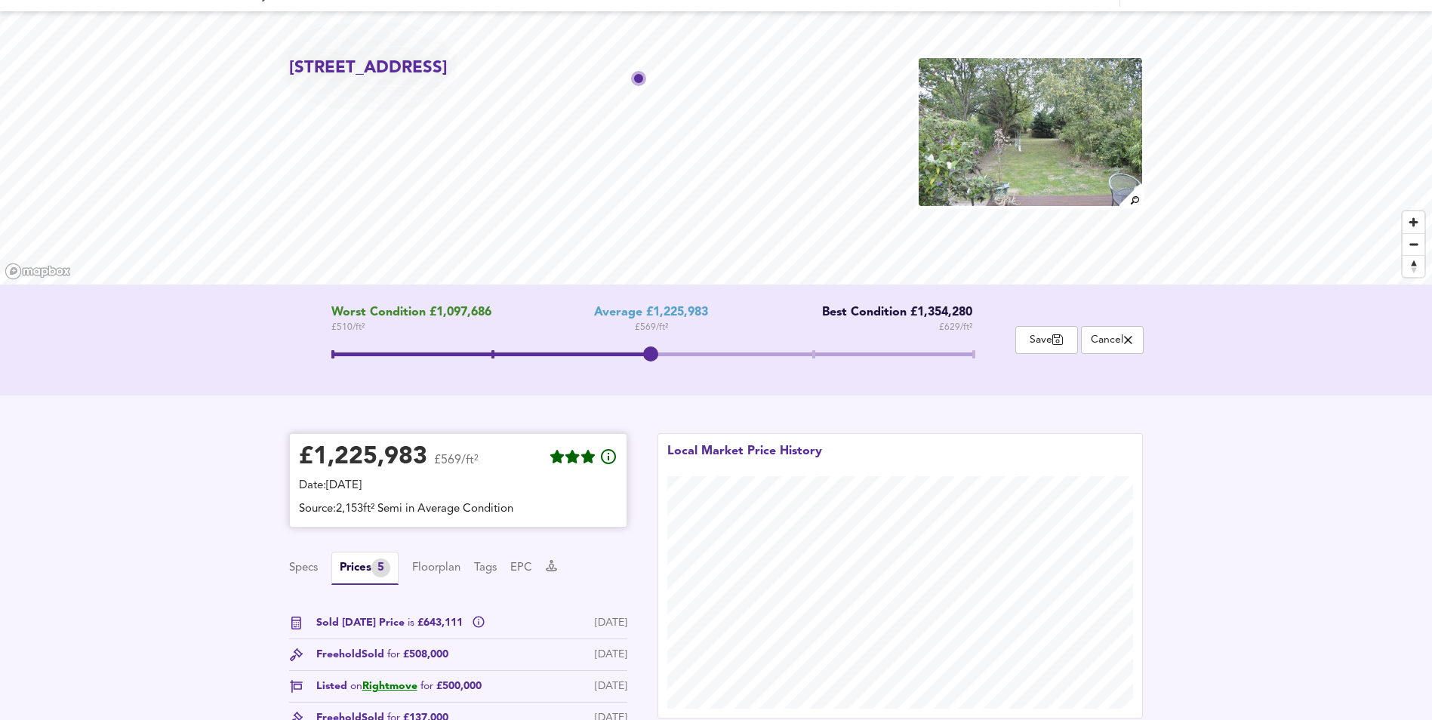
scroll to position [0, 0]
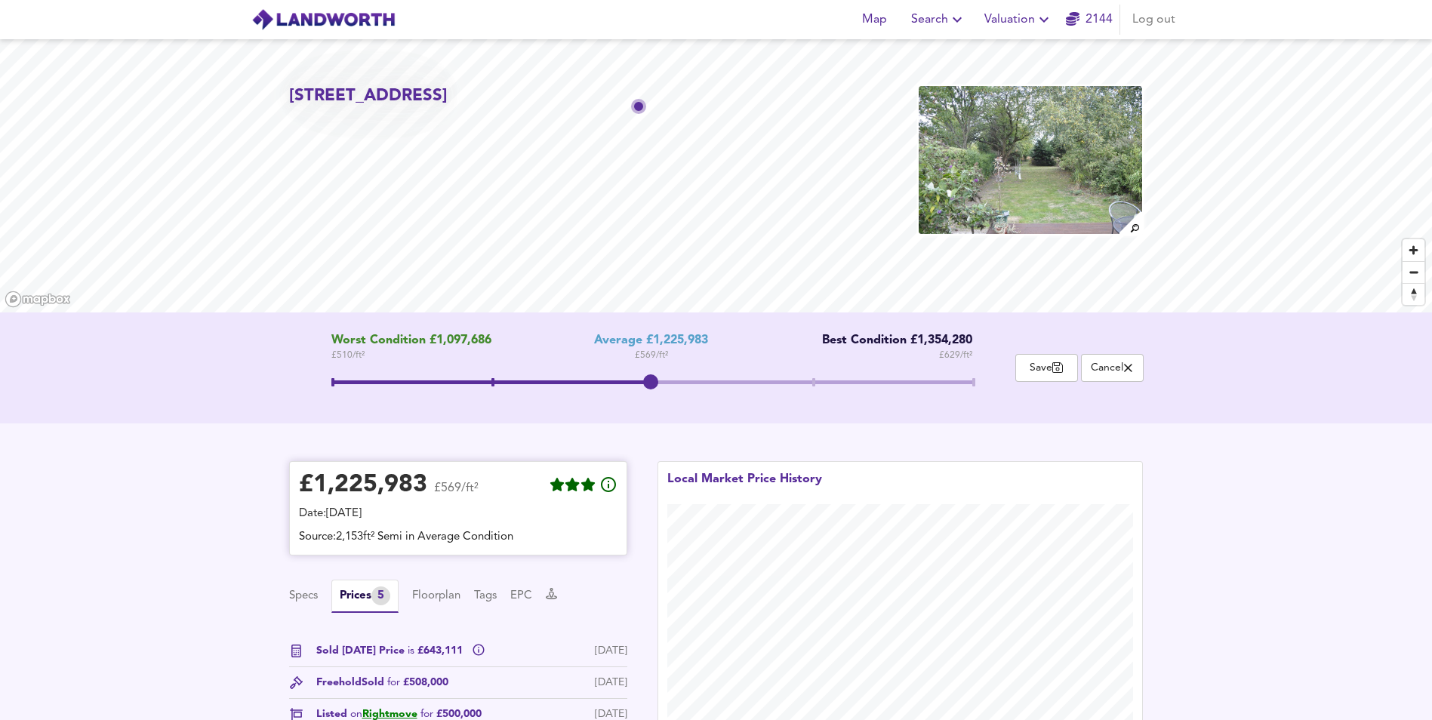
click at [442, 550] on div "£ 1,225,983 £569/ft² Date: 23 September 2025 Source: 2,153ft² Semi in Average C…" at bounding box center [458, 508] width 338 height 94
click at [413, 534] on div "Source: 2,153ft² Semi in Average Condition" at bounding box center [458, 537] width 319 height 17
click at [396, 482] on div "£ 1,225,983" at bounding box center [363, 485] width 128 height 23
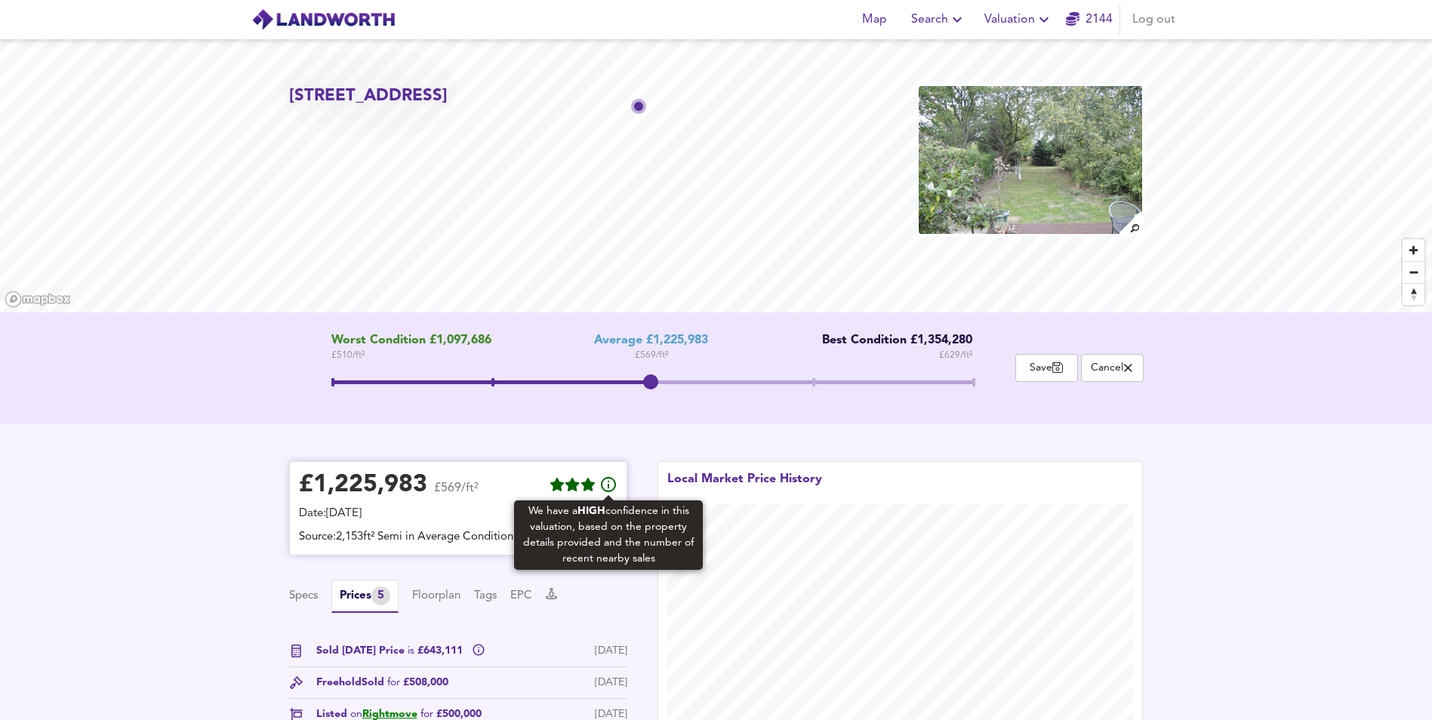
click at [615, 484] on icon at bounding box center [608, 484] width 15 height 15
click at [604, 486] on icon at bounding box center [608, 485] width 18 height 18
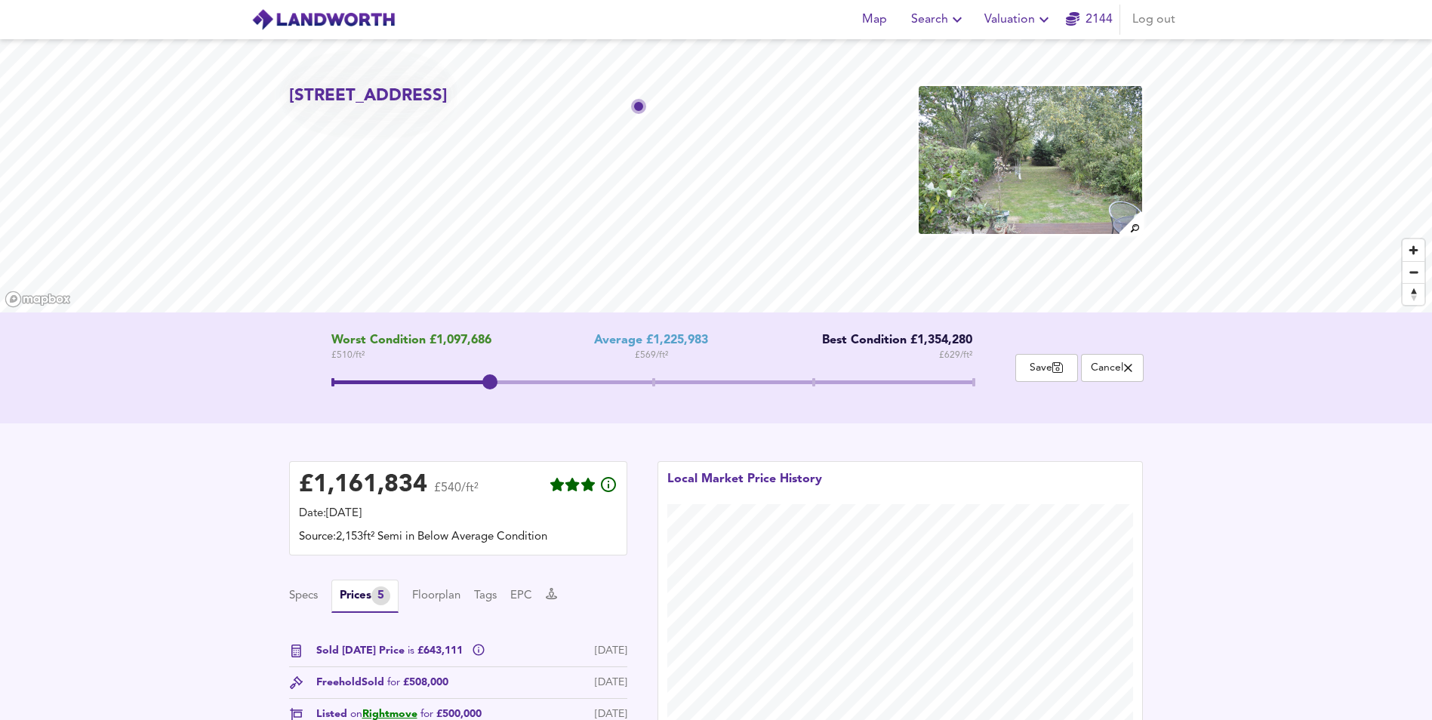
drag, startPoint x: 650, startPoint y: 383, endPoint x: 500, endPoint y: 381, distance: 150.2
click at [497, 381] on span at bounding box center [489, 381] width 15 height 15
drag, startPoint x: 495, startPoint y: 381, endPoint x: 771, endPoint y: 383, distance: 275.5
click at [771, 383] on span at bounding box center [651, 384] width 641 height 27
click at [541, 417] on div "Worst Condition £1,097,686 £ 510 / ft² Average £1,225,983 £ 569 / ft² Best Cond…" at bounding box center [716, 368] width 1432 height 111
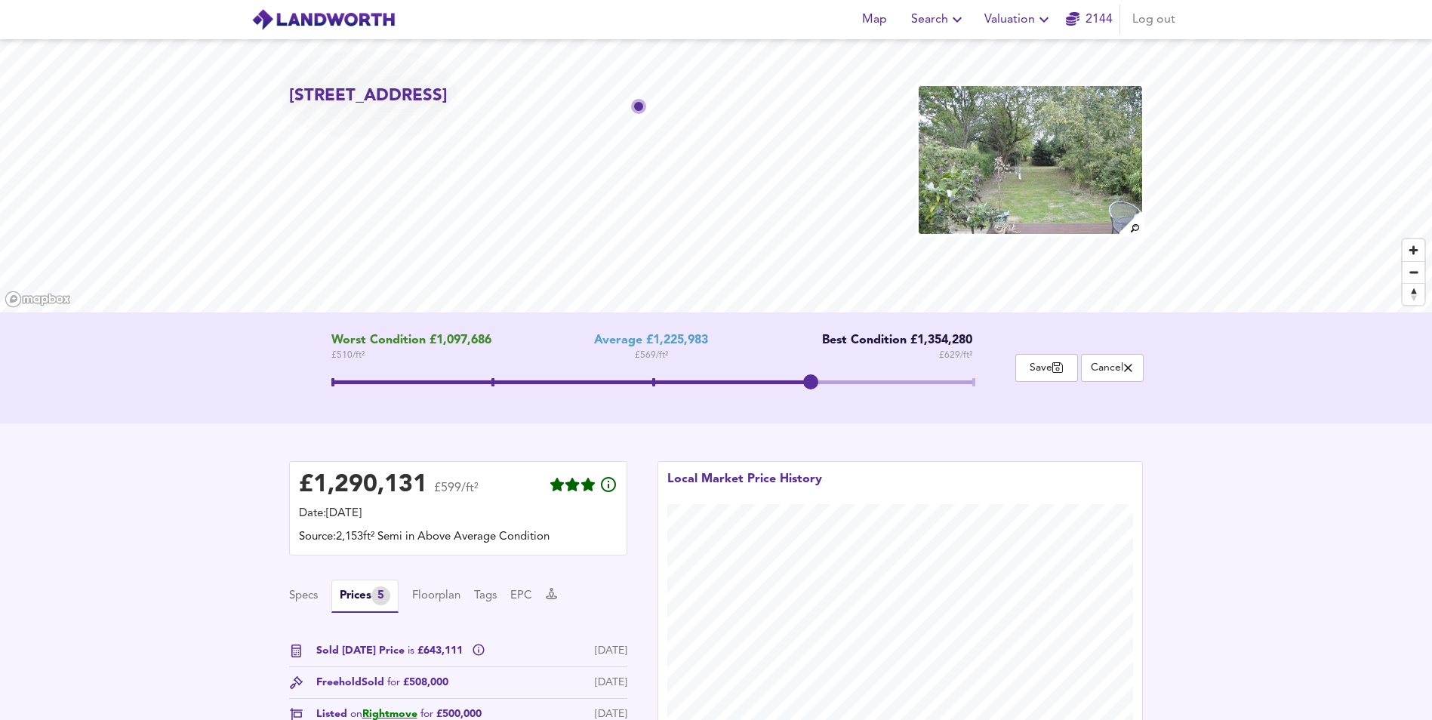
click at [934, 23] on span "Search" at bounding box center [938, 19] width 55 height 21
click at [942, 46] on li "New Search" at bounding box center [938, 54] width 149 height 27
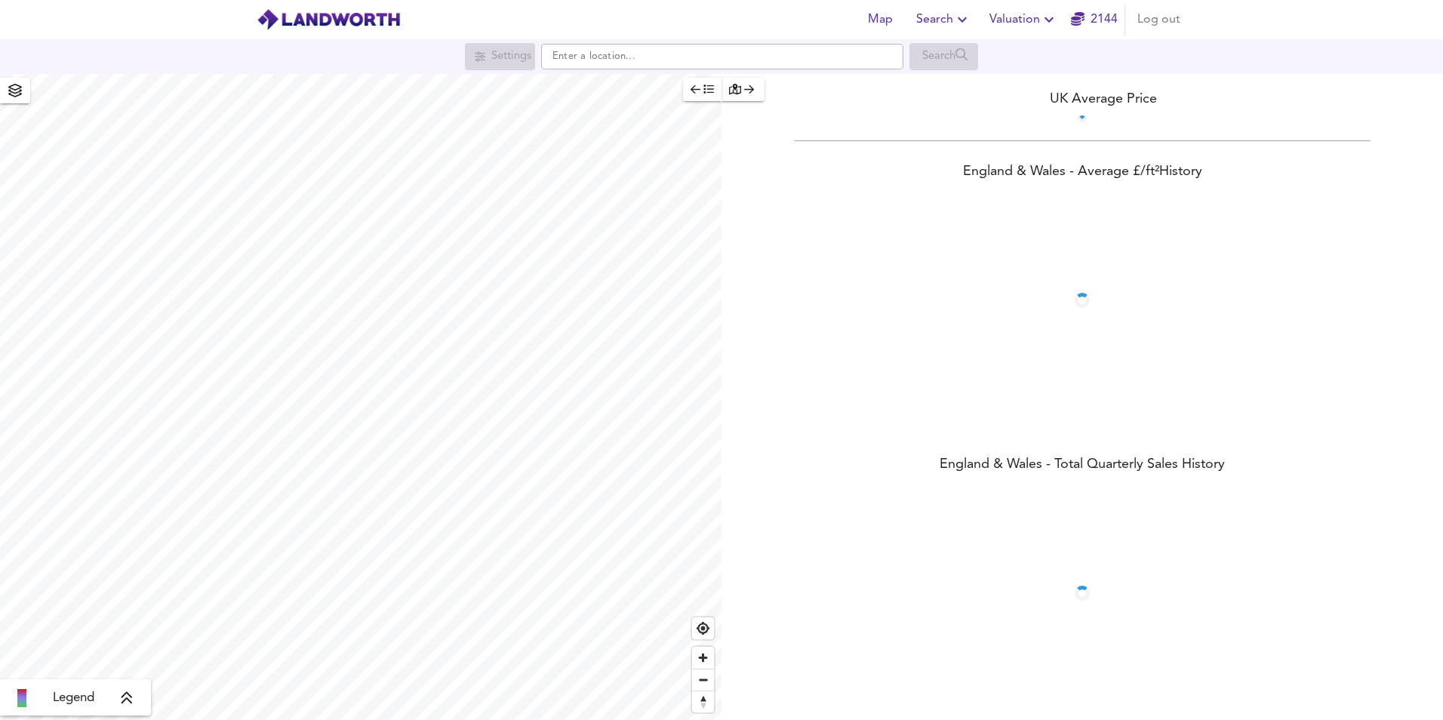
click at [1038, 20] on span "Valuation" at bounding box center [1024, 19] width 69 height 21
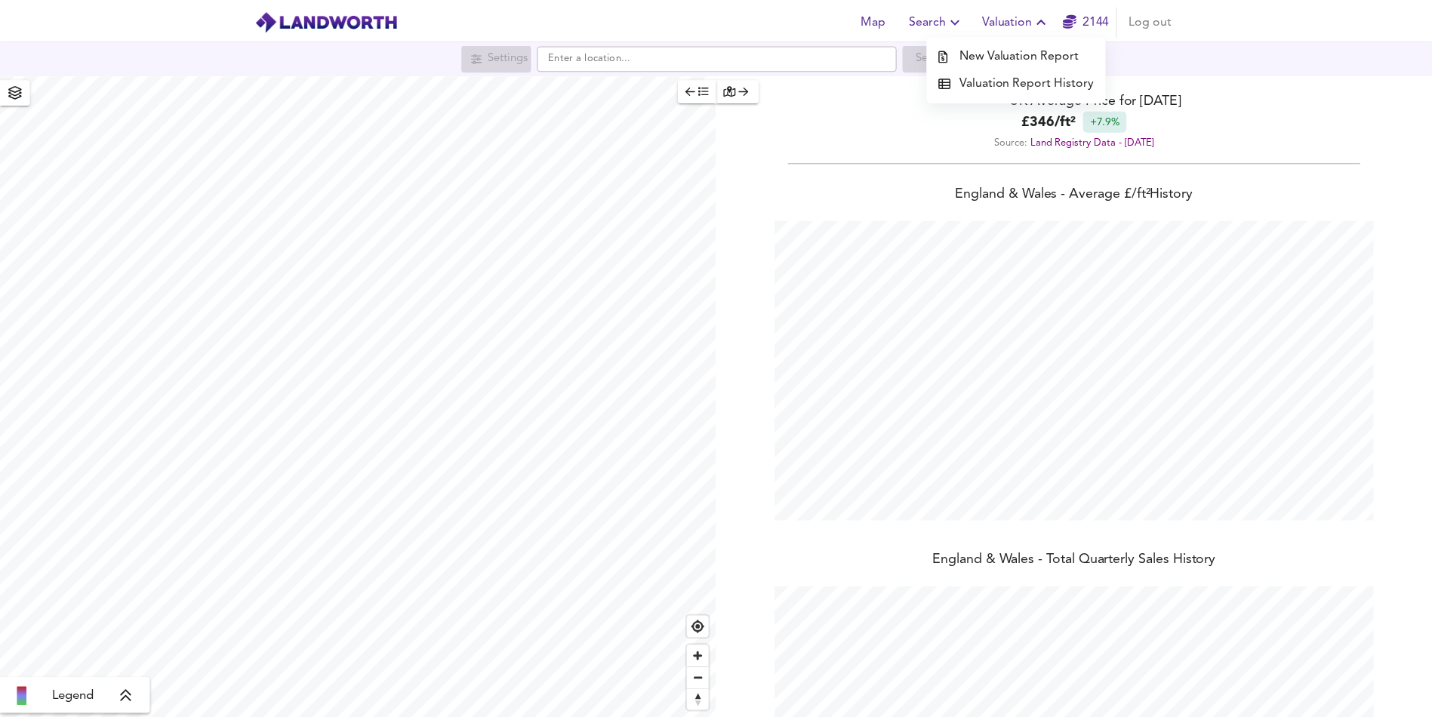
scroll to position [720, 1443]
click at [1018, 82] on li "Valuation Report History" at bounding box center [1024, 81] width 180 height 27
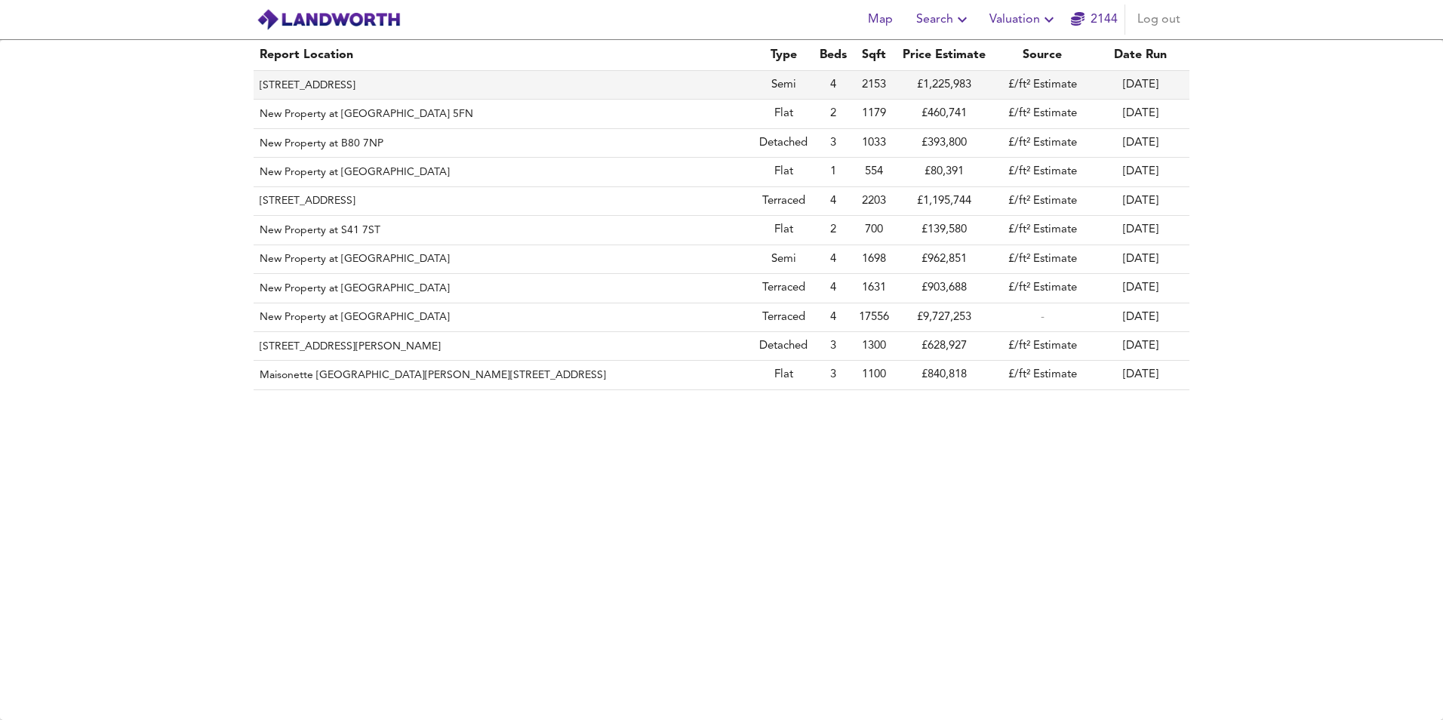
drag, startPoint x: 473, startPoint y: 73, endPoint x: 457, endPoint y: 82, distance: 18.6
click at [457, 82] on th "141 Mutton Lane, Potters Bar, Hertfordshire, EN6 2HD" at bounding box center [504, 85] width 500 height 29
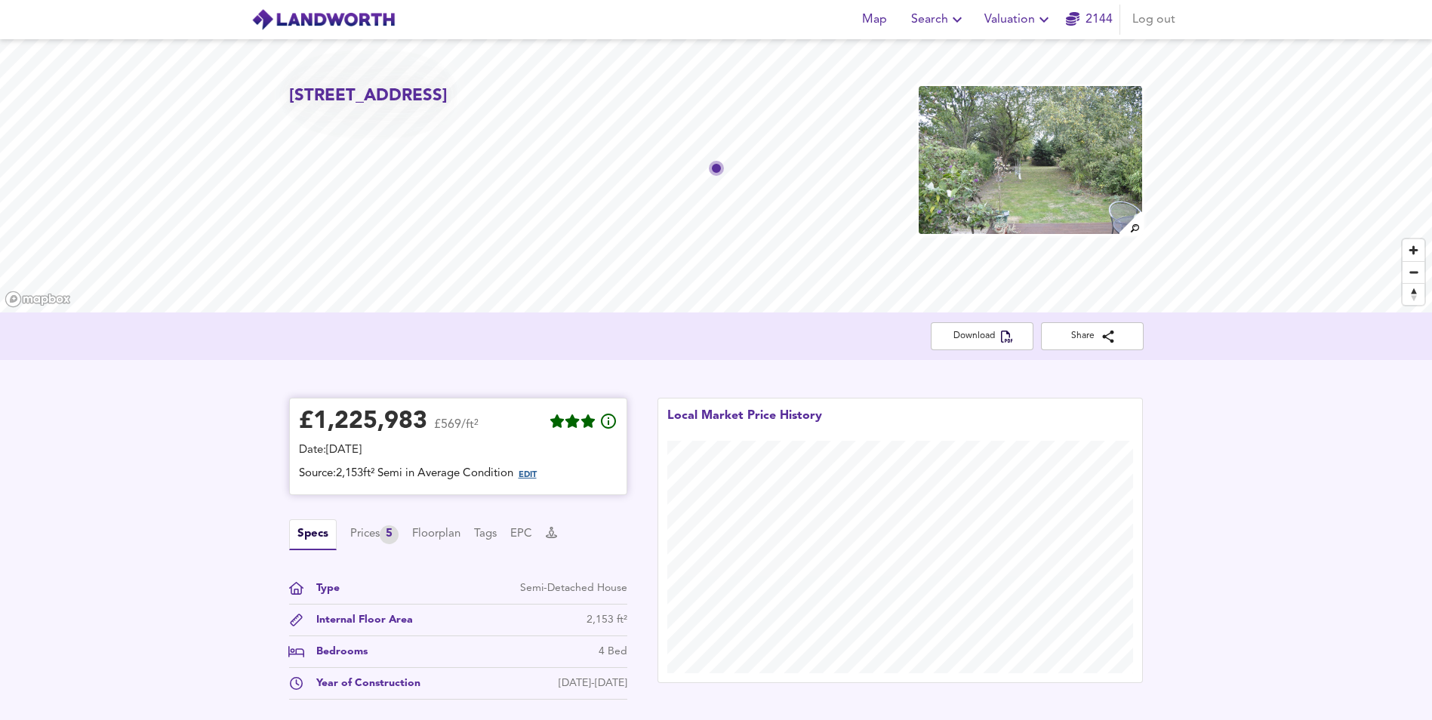
click at [530, 476] on span "EDIT" at bounding box center [528, 475] width 18 height 8
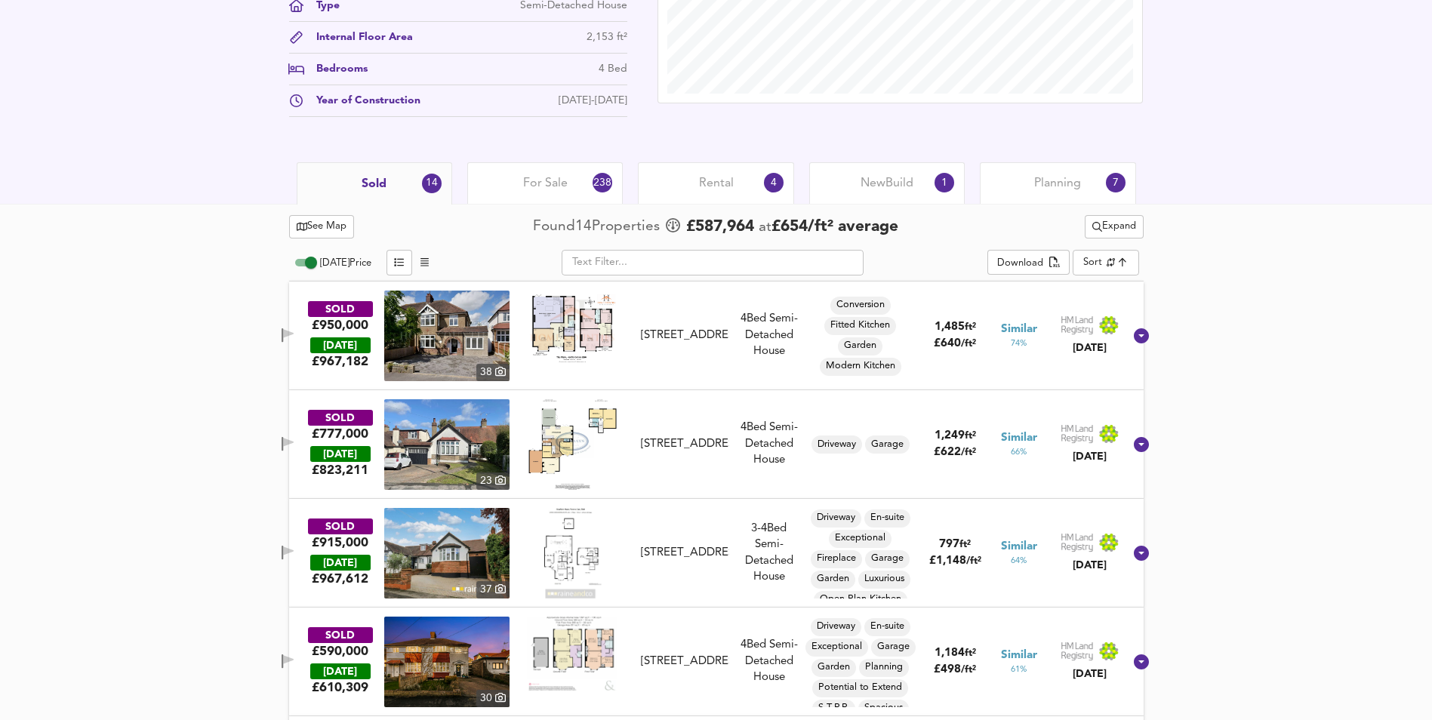
scroll to position [528, 0]
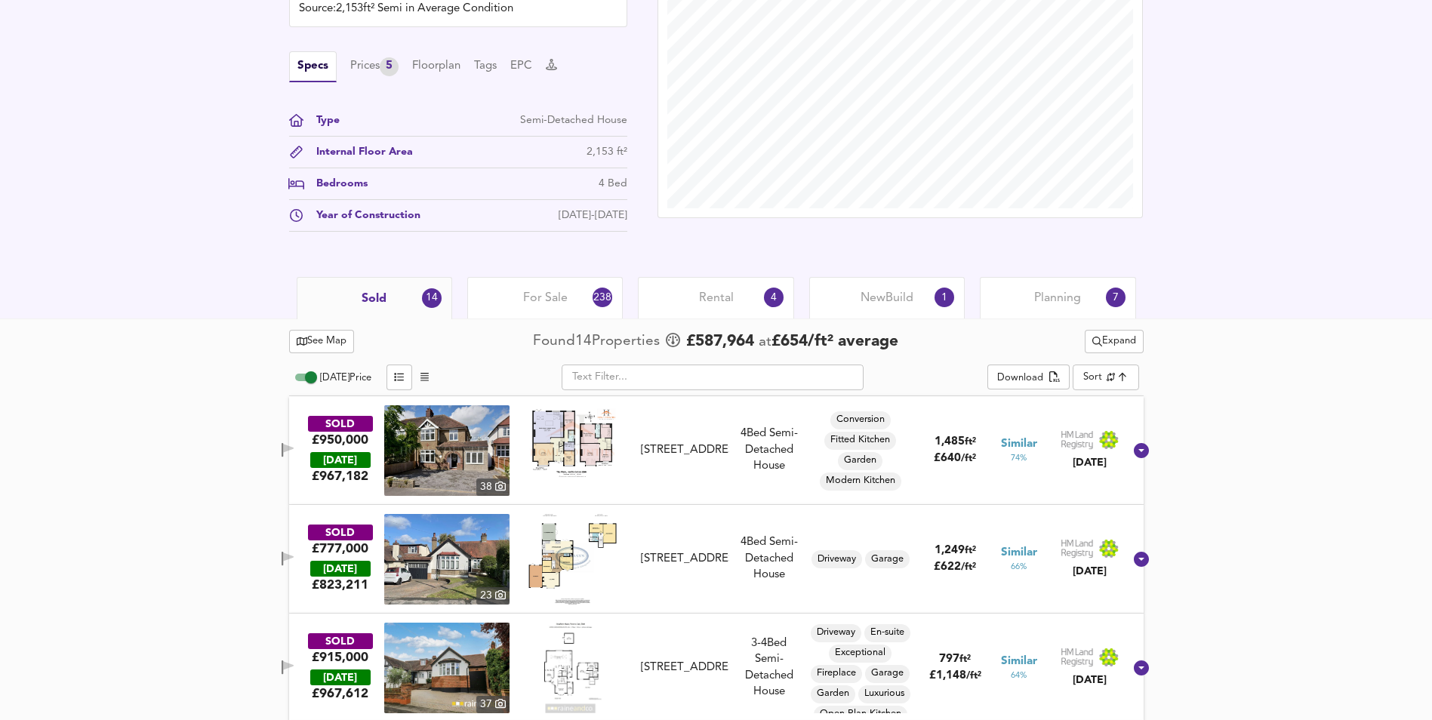
click at [1057, 301] on span "Planning" at bounding box center [1057, 298] width 47 height 17
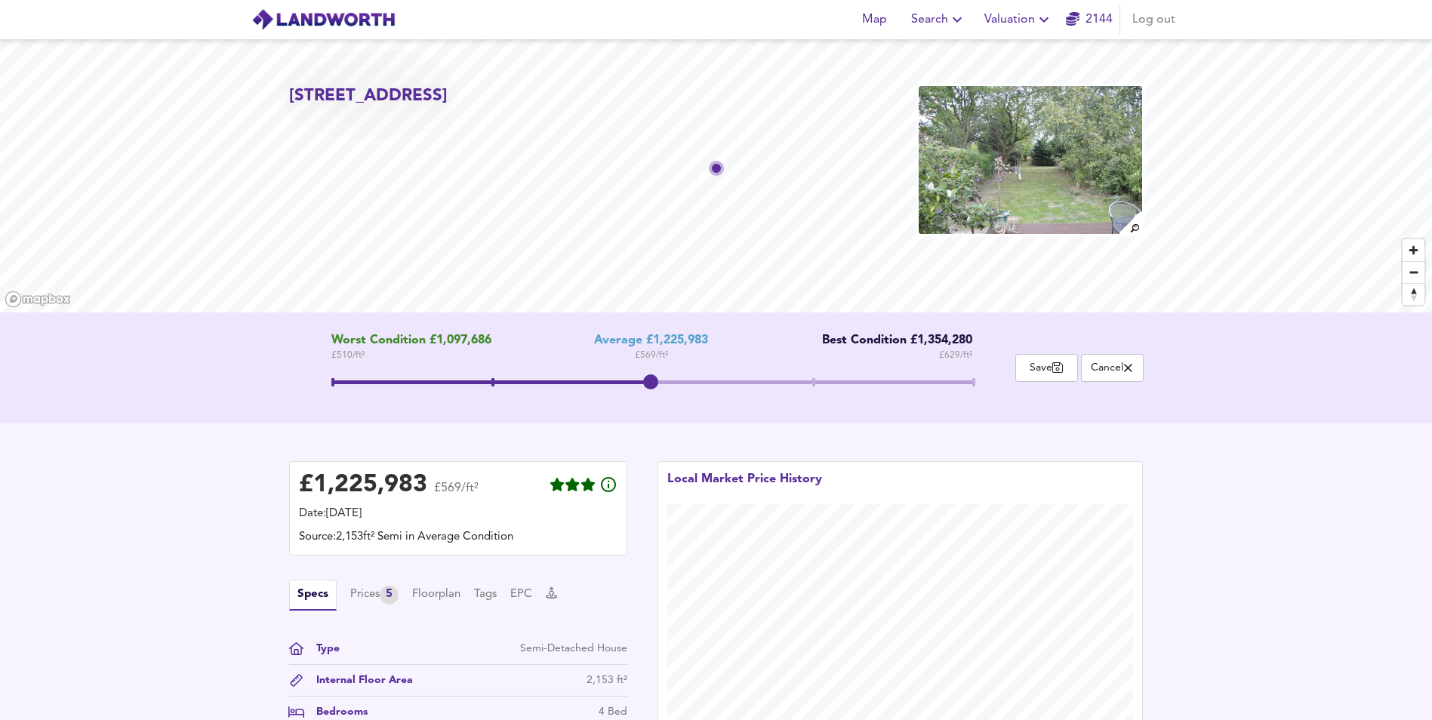
click at [1044, 17] on icon "button" at bounding box center [1044, 20] width 18 height 18
click at [1014, 82] on li "Valuation Report History" at bounding box center [1019, 81] width 180 height 27
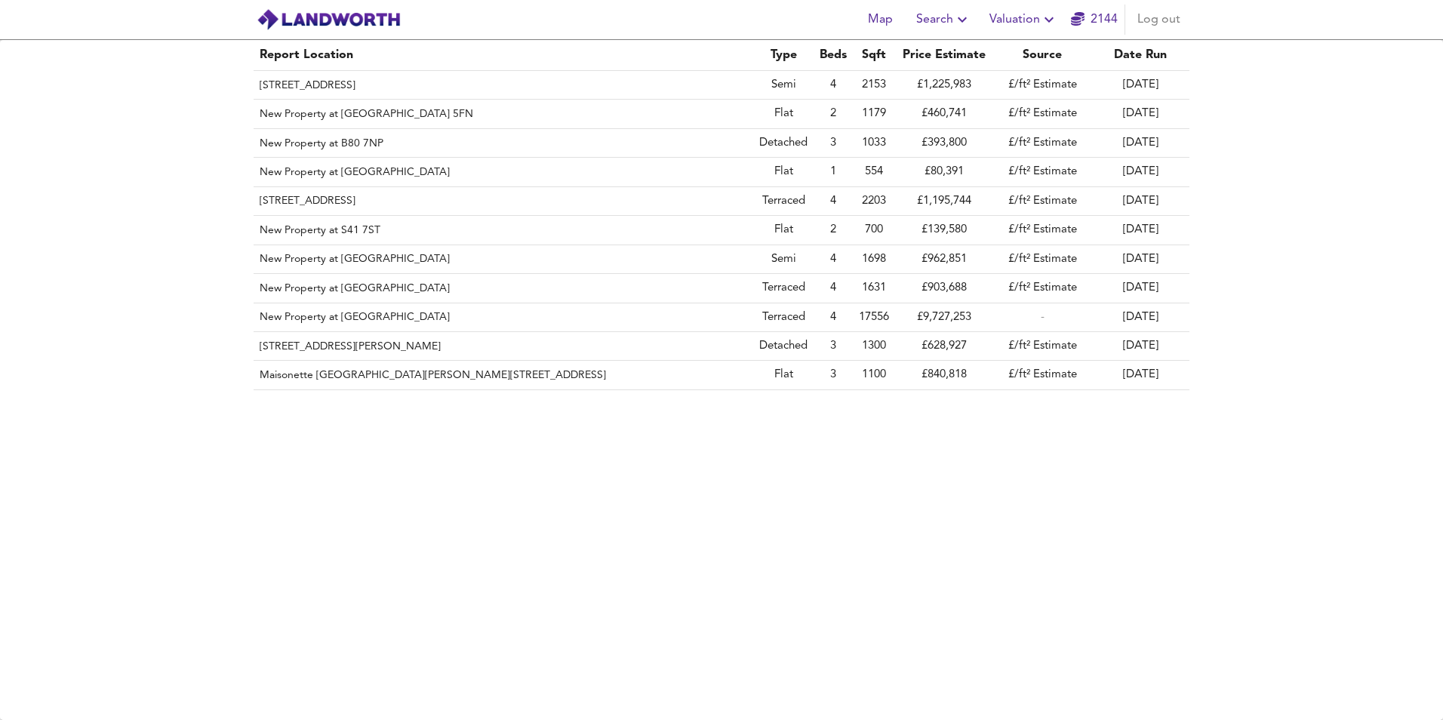
click at [949, 22] on span "Search" at bounding box center [943, 19] width 55 height 21
click at [1013, 13] on span "Valuation" at bounding box center [1024, 19] width 69 height 21
click at [1021, 79] on li "Valuation Report History" at bounding box center [1024, 81] width 180 height 27
click at [1030, 26] on span "Valuation" at bounding box center [1024, 19] width 69 height 21
click at [1018, 79] on li "Valuation Report History" at bounding box center [1024, 81] width 180 height 27
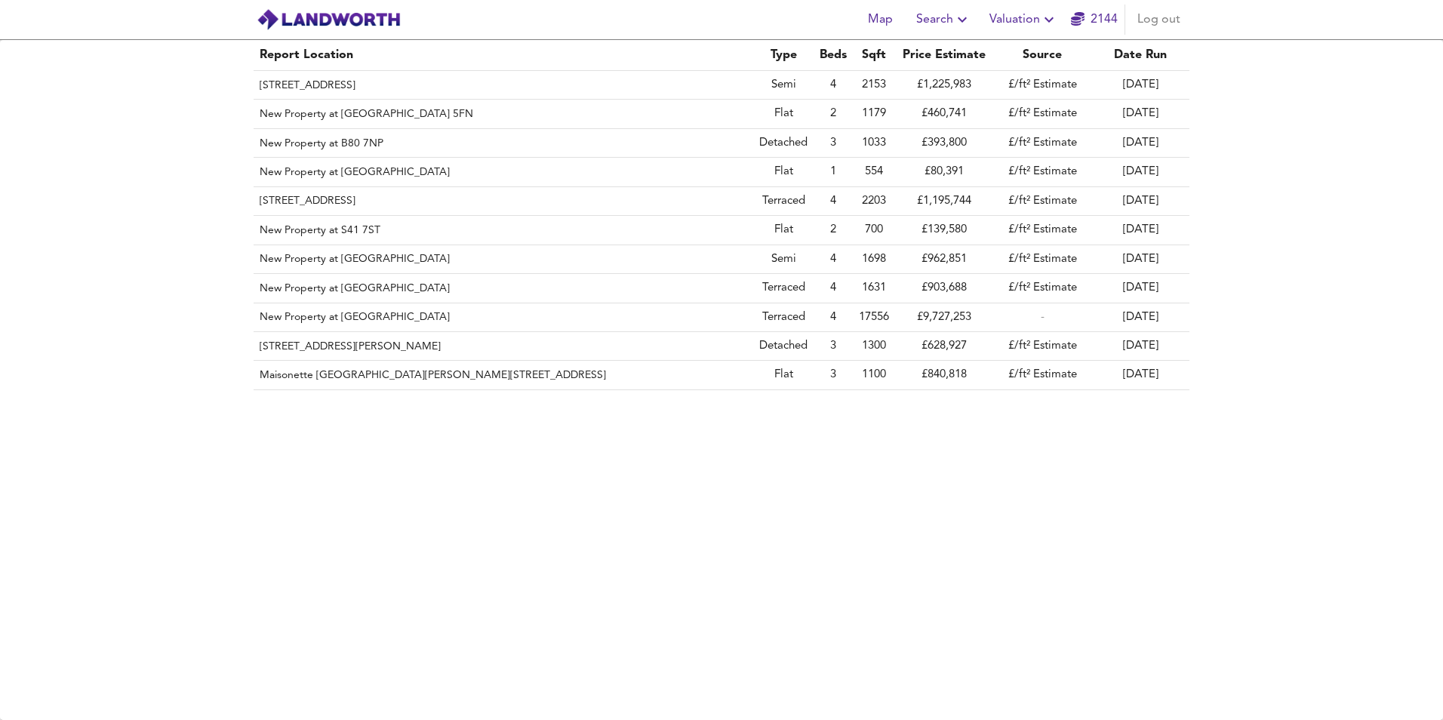
click at [1024, 18] on span "Valuation" at bounding box center [1024, 19] width 69 height 21
click at [452, 79] on th "141 Mutton Lane, Potters Bar, Hertfordshire, EN6 2HD" at bounding box center [504, 85] width 500 height 29
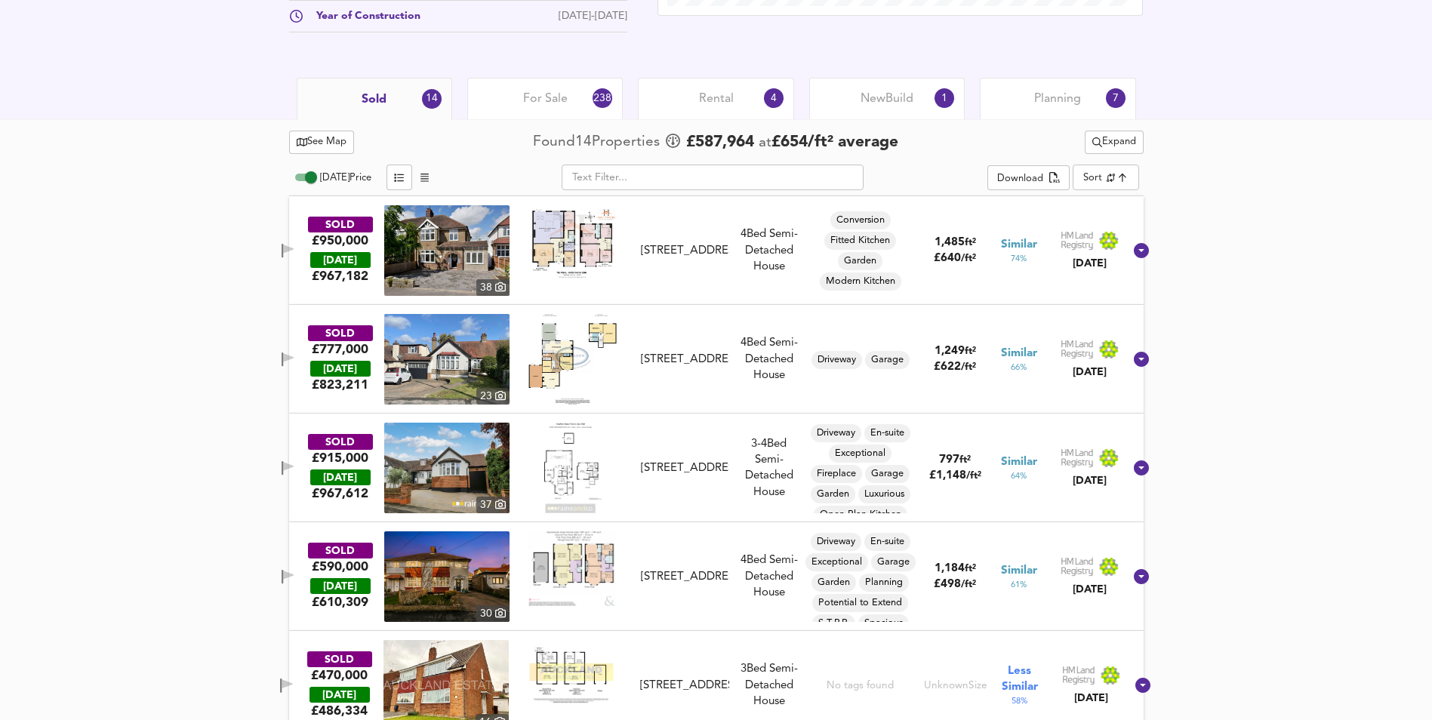
scroll to position [453, 0]
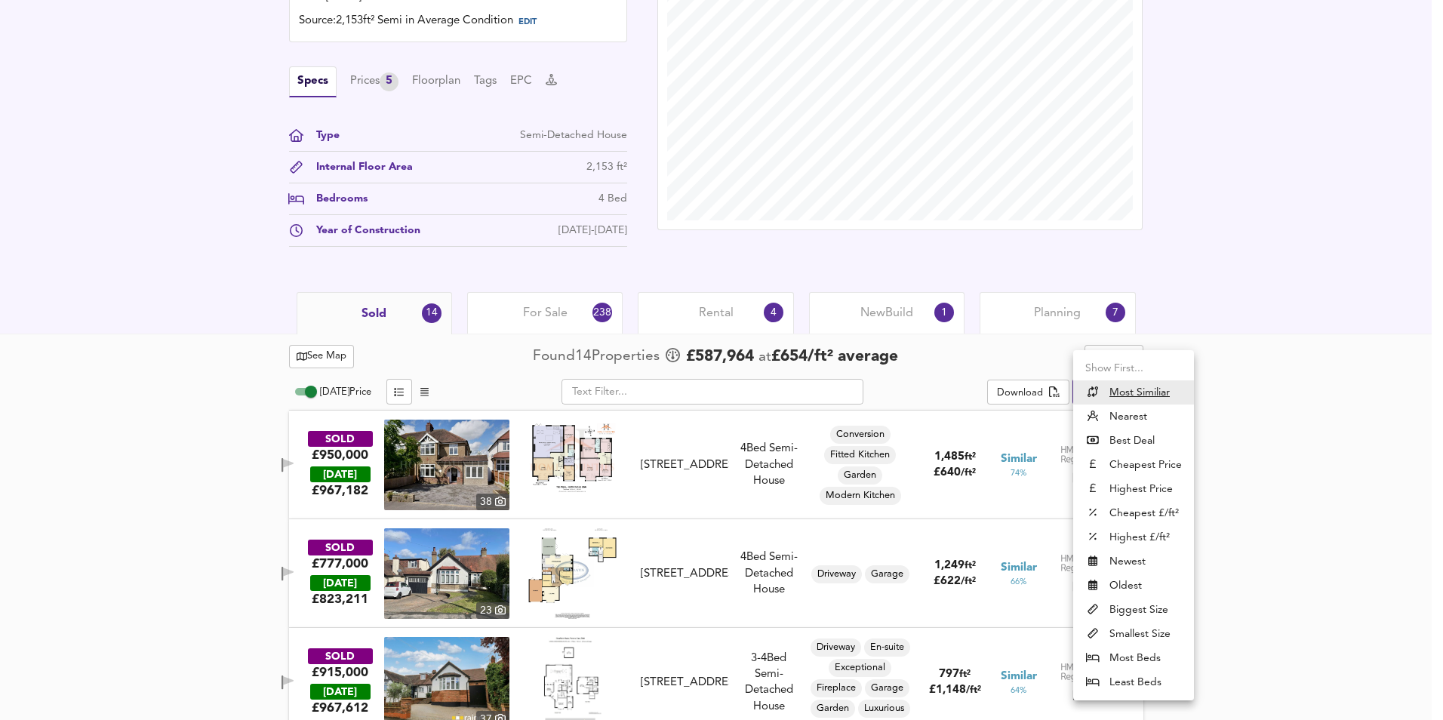
click at [1129, 489] on li "Highest Price" at bounding box center [1133, 489] width 121 height 24
type input "expensive"
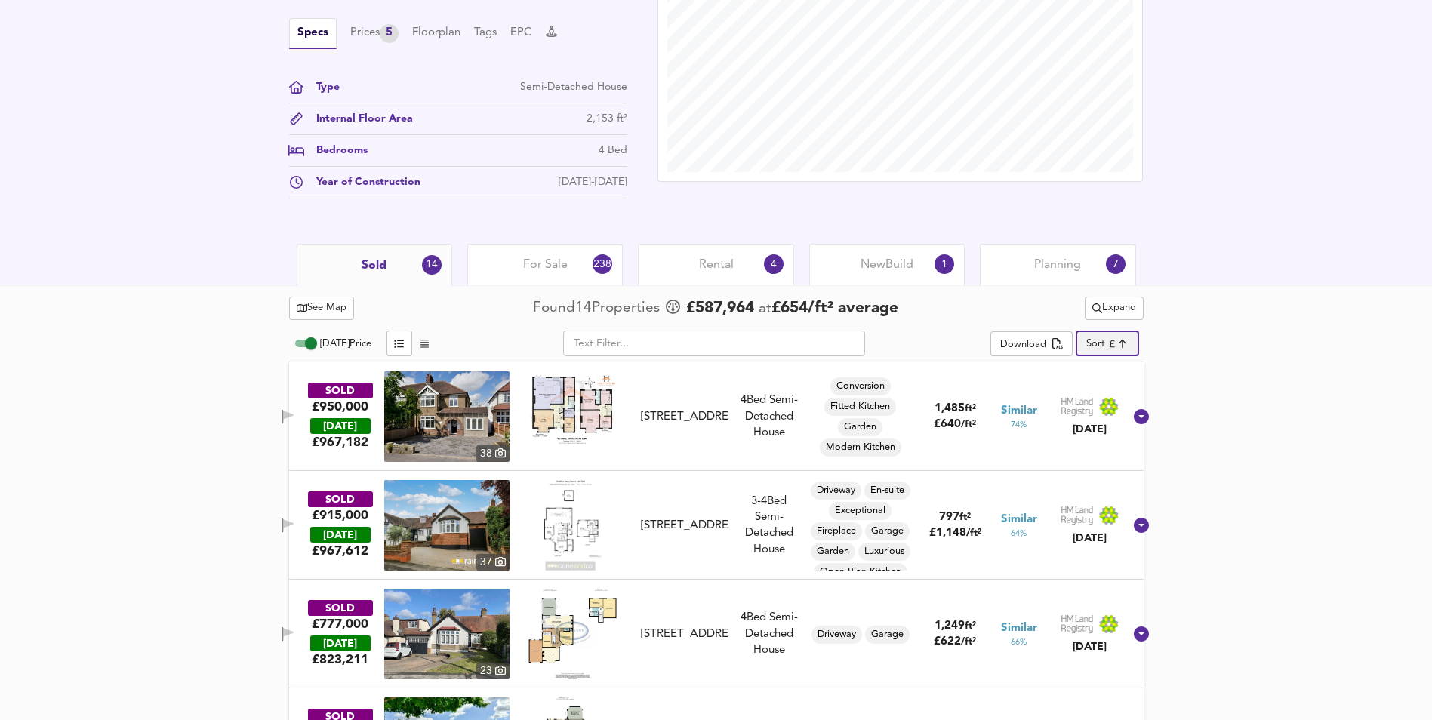
scroll to position [528, 0]
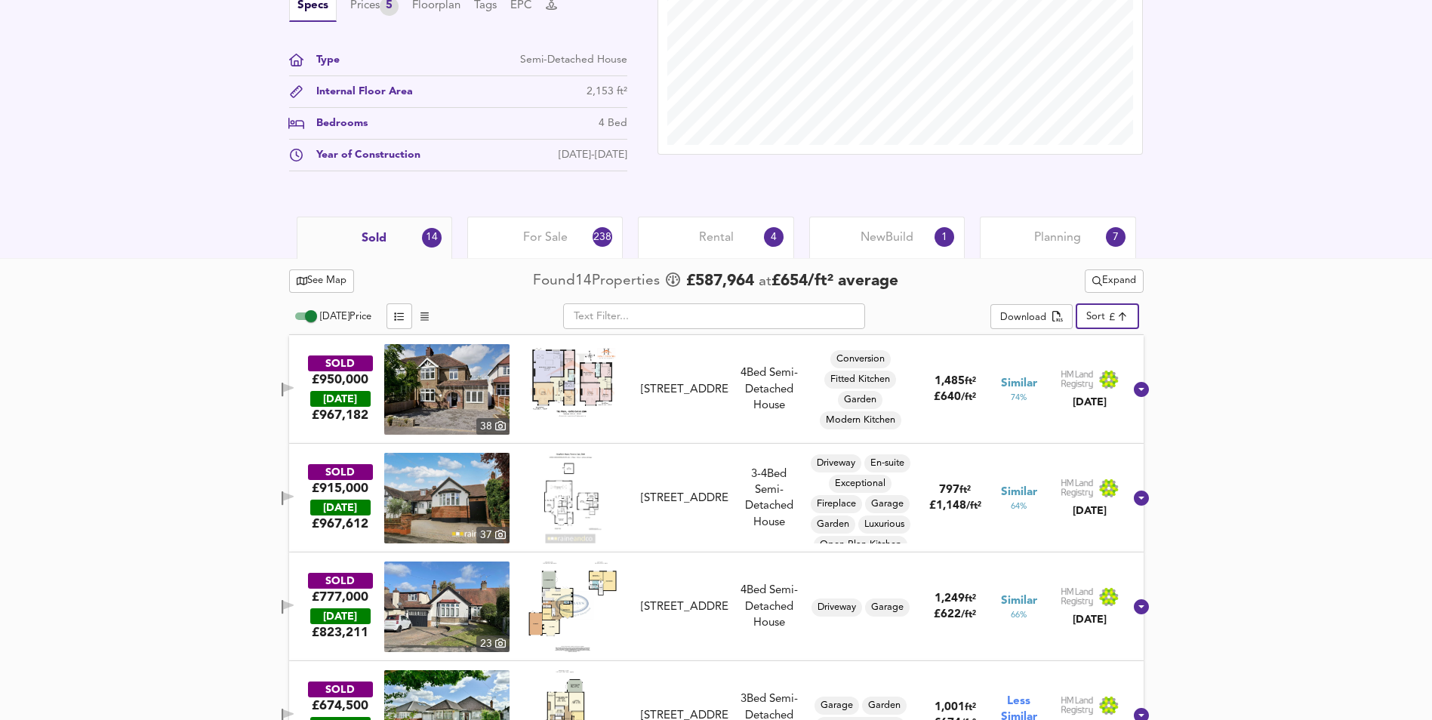
click at [1122, 287] on span "Expand" at bounding box center [1114, 281] width 44 height 17
click at [1103, 309] on li "¼ mile ½ mile" at bounding box center [1111, 312] width 186 height 24
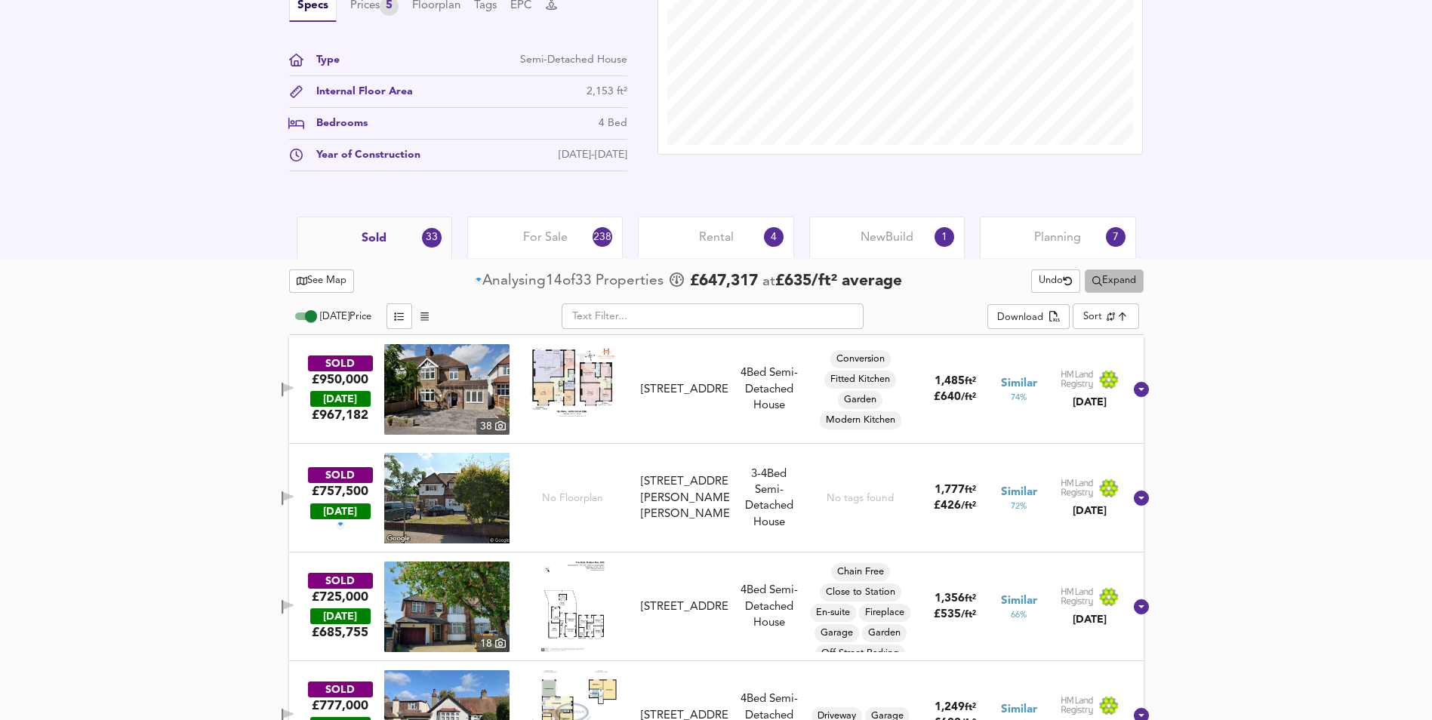
click at [1111, 282] on span "Expand" at bounding box center [1114, 281] width 44 height 17
click at [1105, 312] on li "½ mile 1 mile" at bounding box center [1111, 312] width 186 height 24
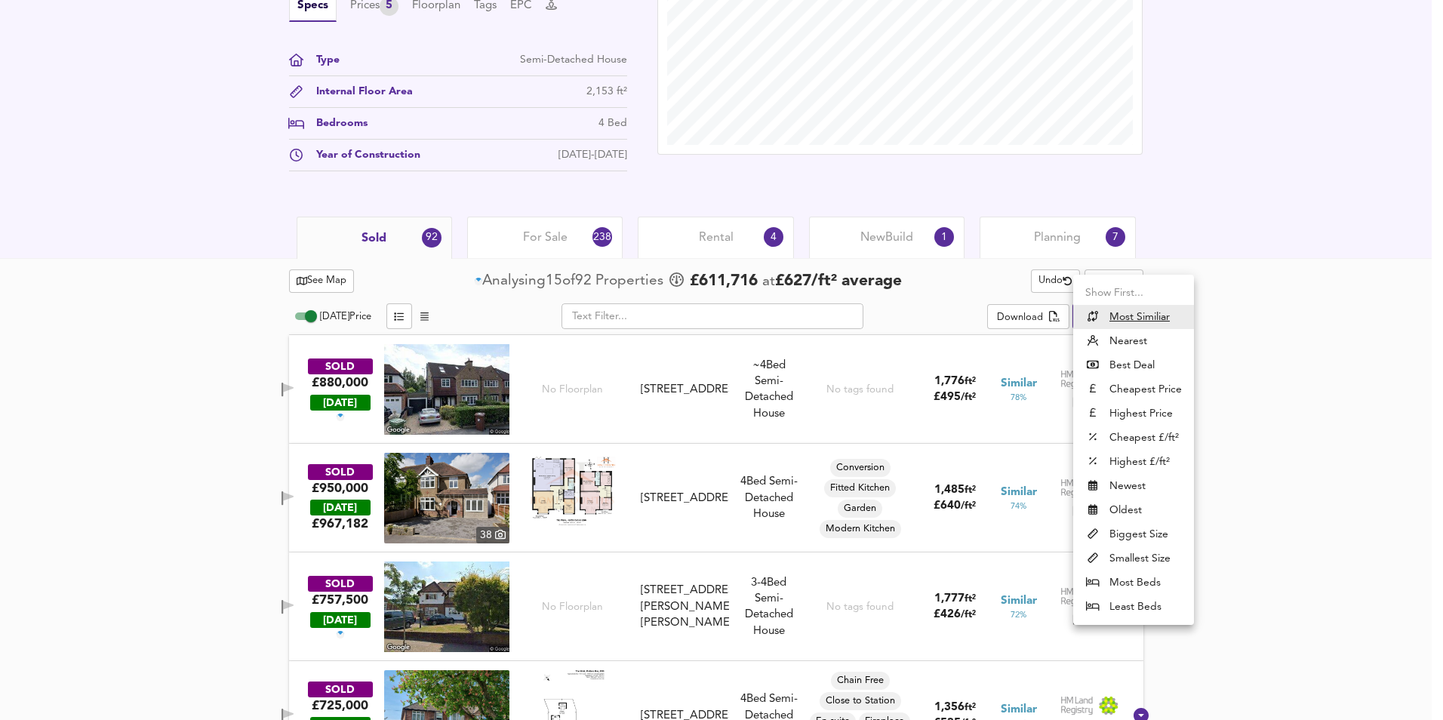
click at [1129, 409] on li "Highest Price" at bounding box center [1133, 414] width 121 height 24
type input "expensive"
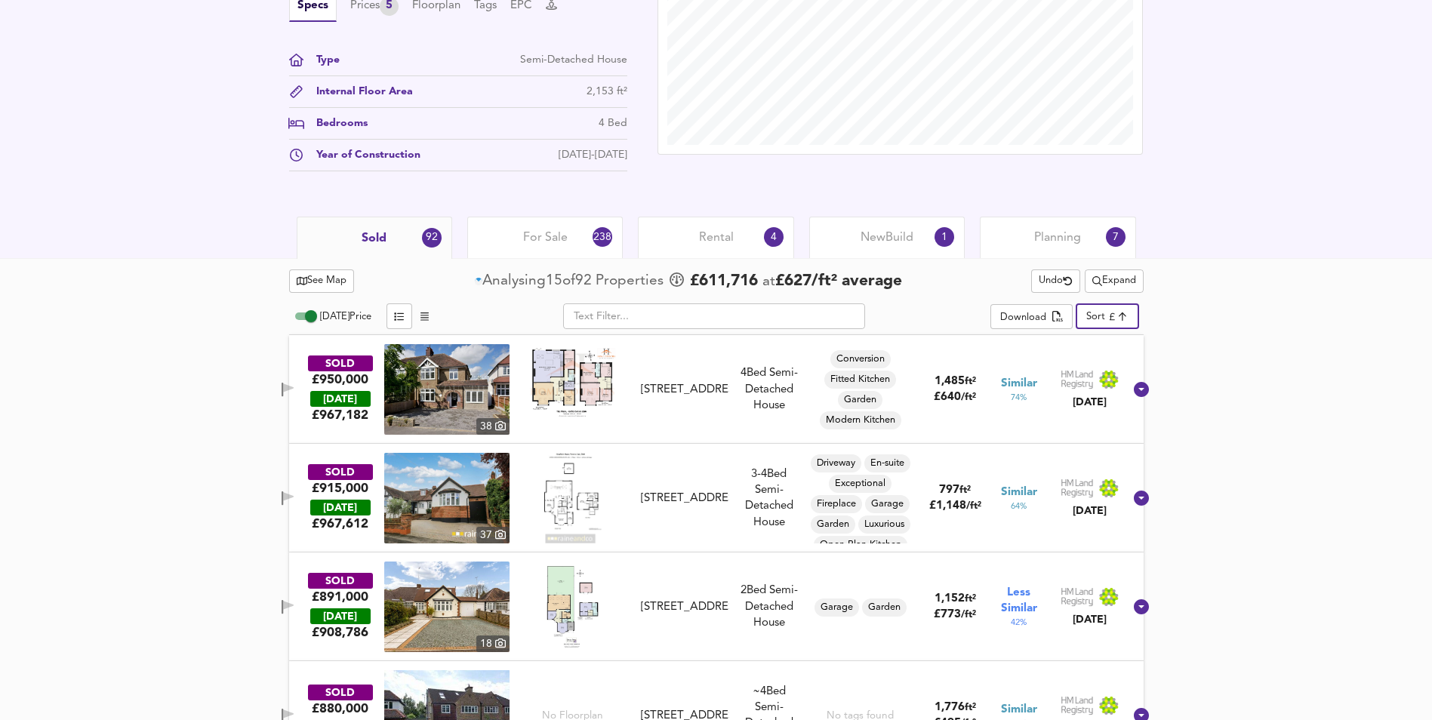
click at [1123, 284] on span "Expand" at bounding box center [1114, 281] width 44 height 17
click at [1104, 307] on li "1 mile 2 mile" at bounding box center [1111, 312] width 186 height 24
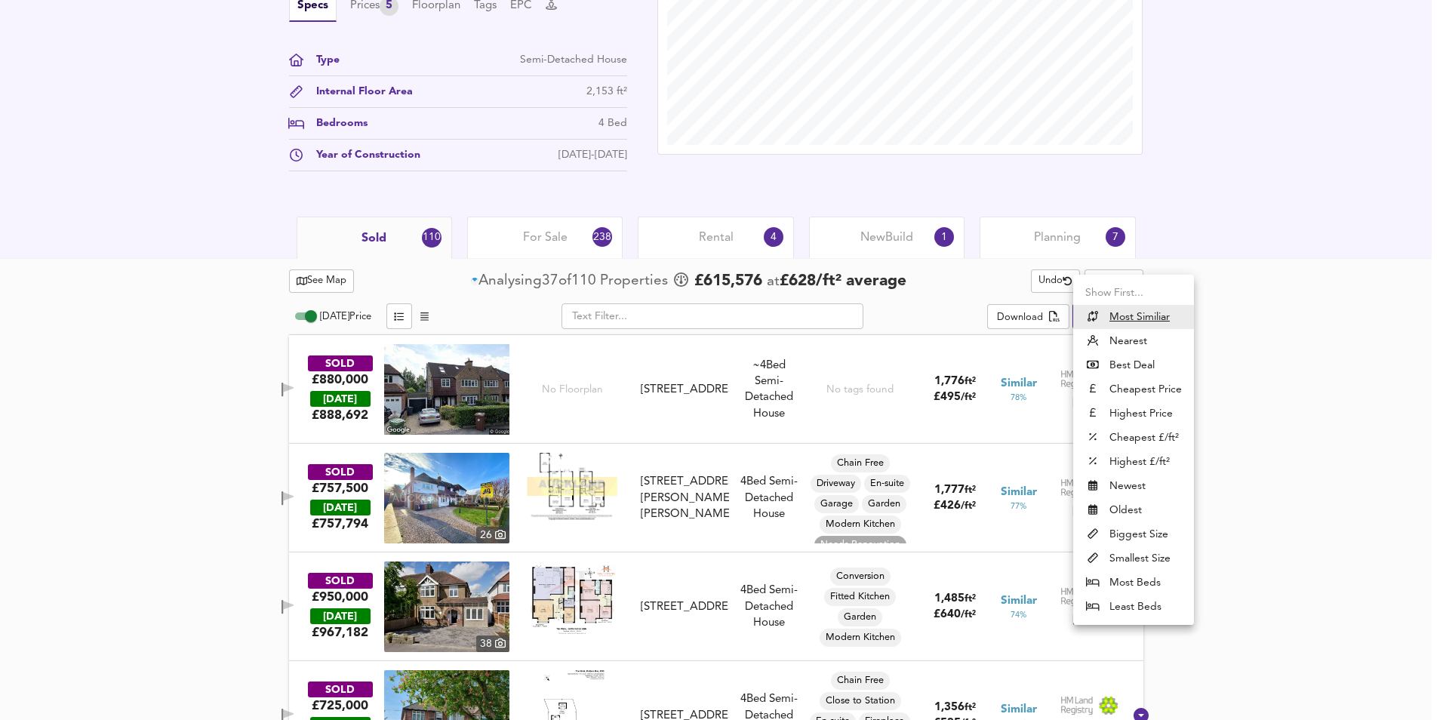
click at [1124, 414] on li "Highest Price" at bounding box center [1133, 414] width 121 height 24
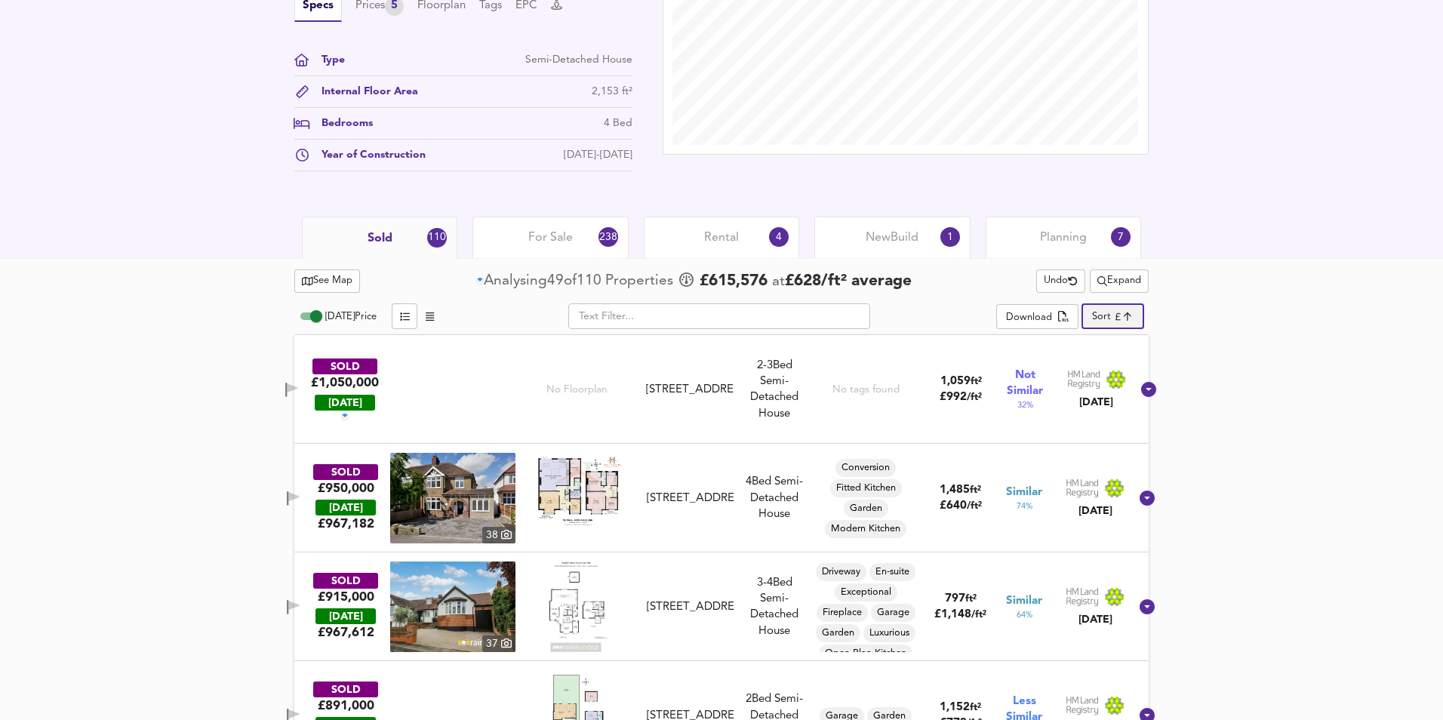
type input "expensive"
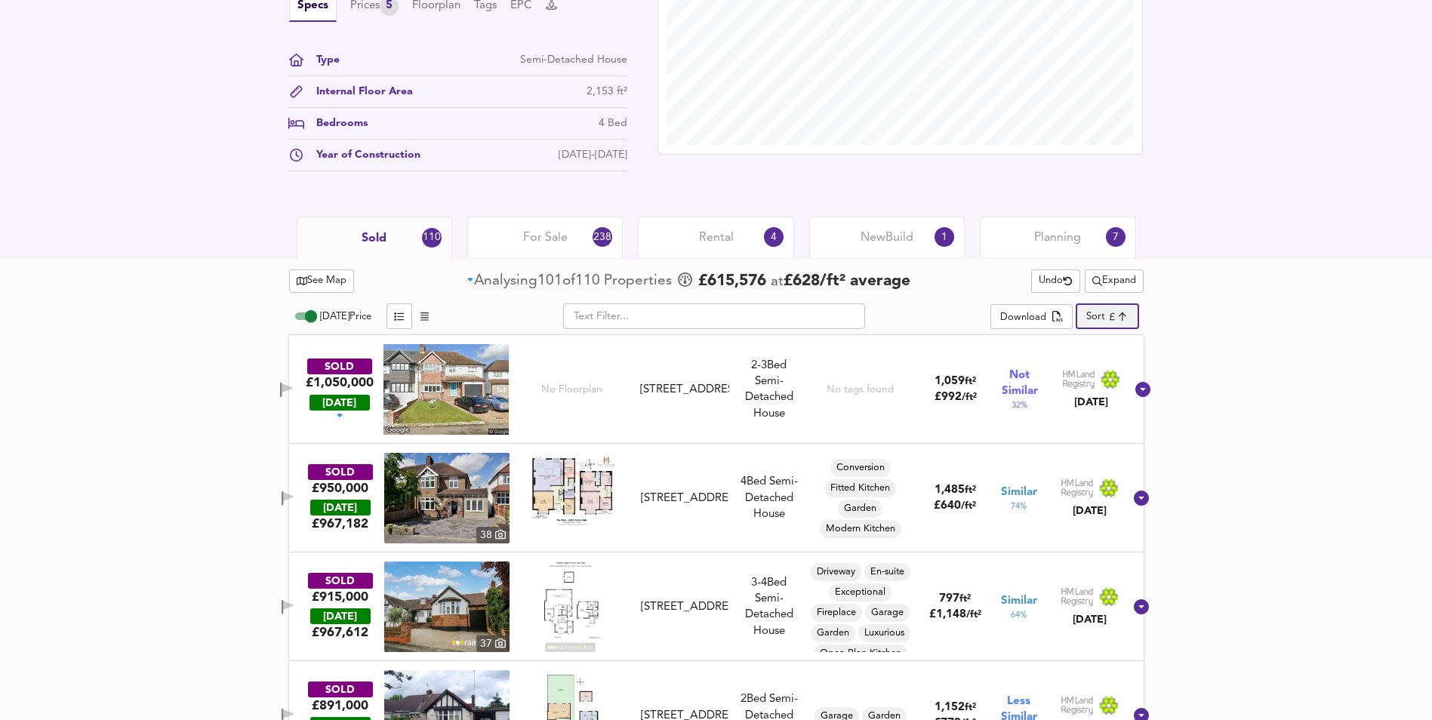
scroll to position [604, 0]
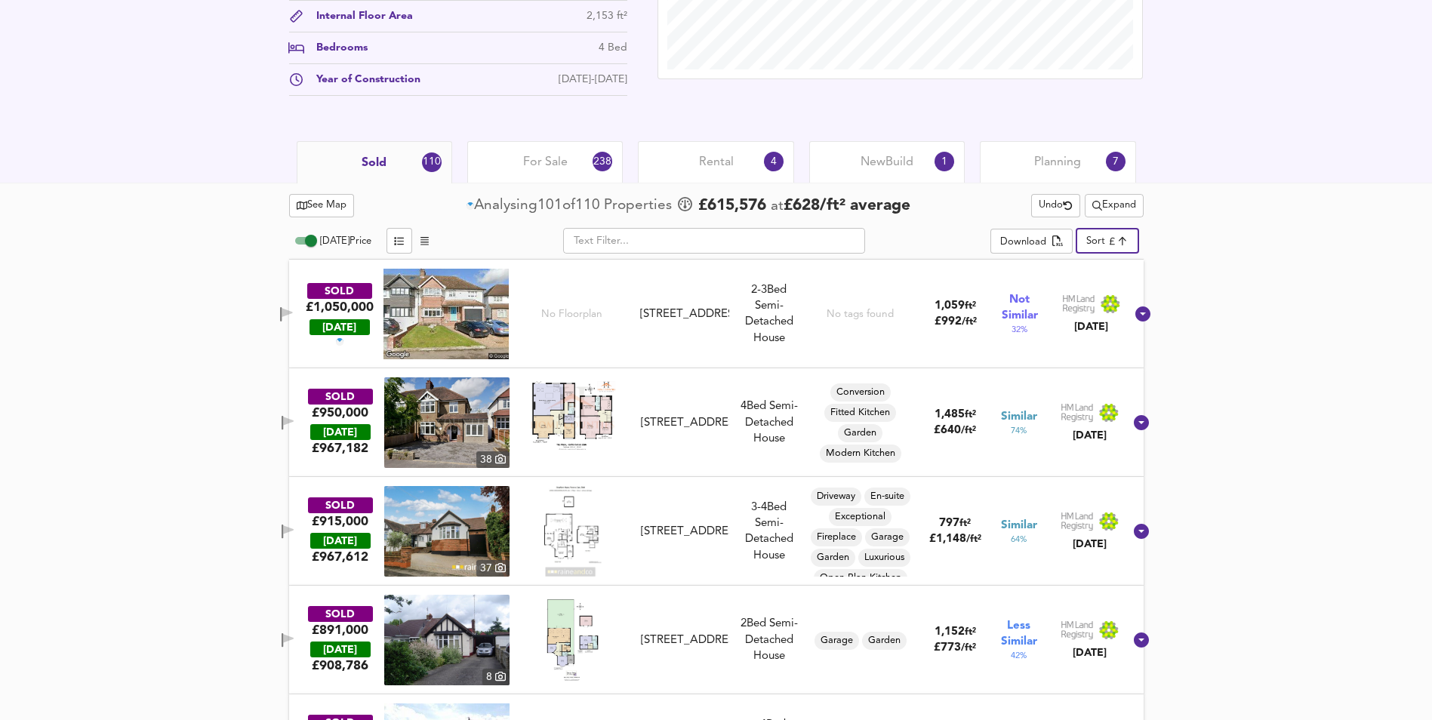
click at [1120, 208] on span "Expand" at bounding box center [1114, 205] width 44 height 17
click at [1110, 233] on li "2 mile 4 mile" at bounding box center [1111, 236] width 186 height 24
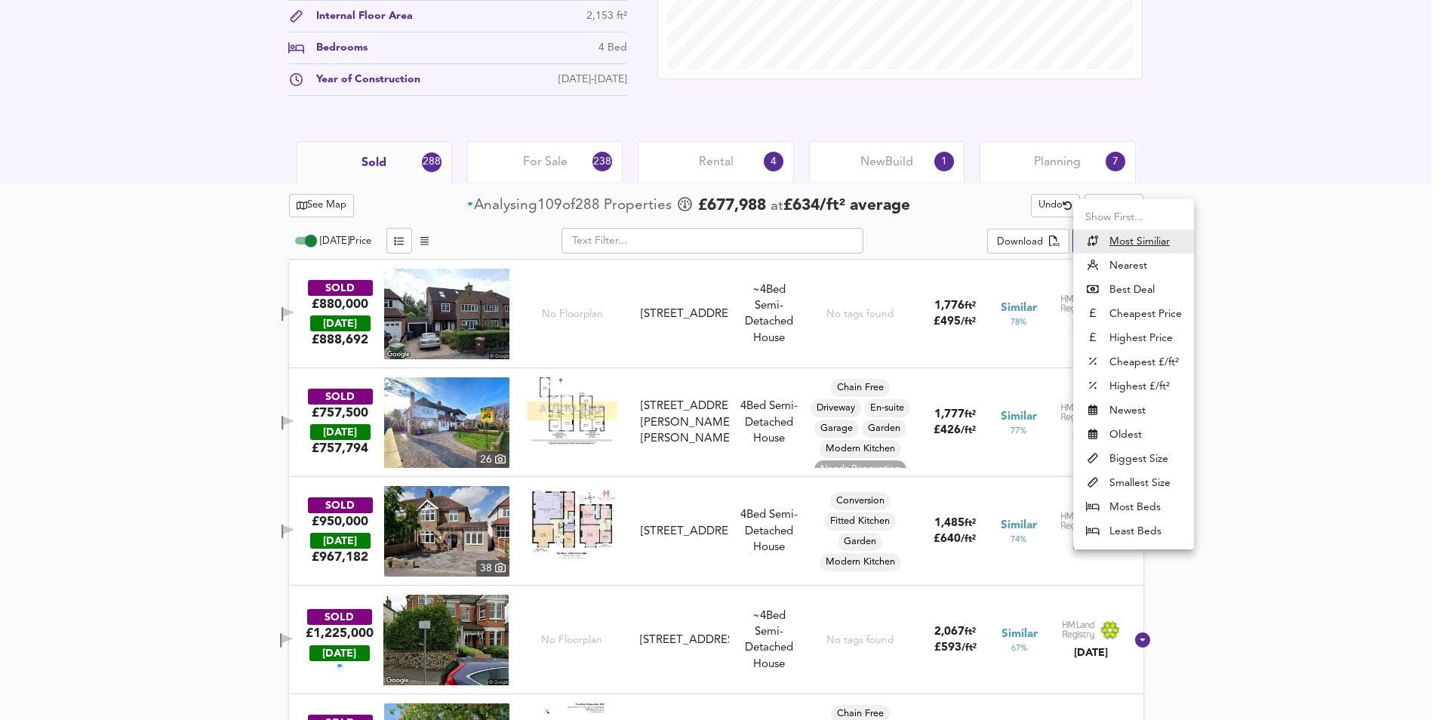
click at [1120, 337] on li "Highest Price" at bounding box center [1133, 338] width 121 height 24
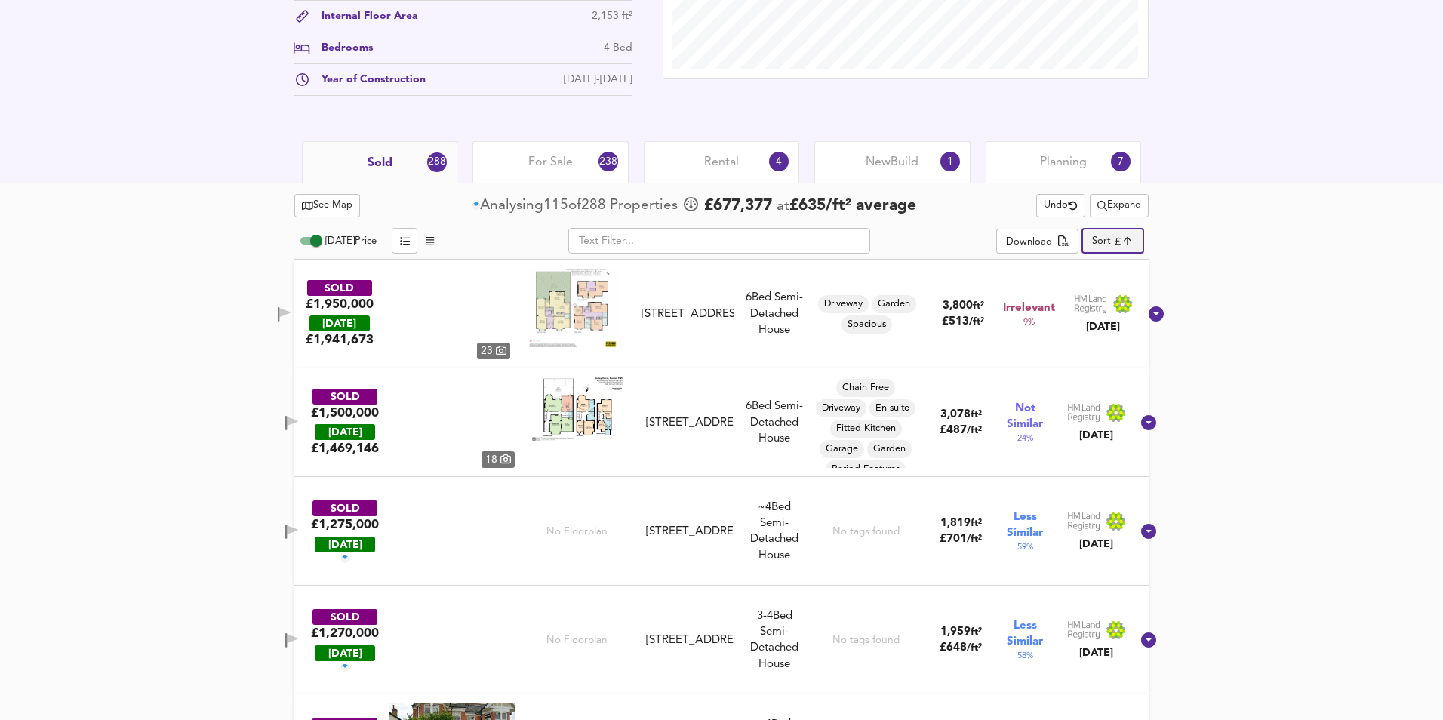
type input "expensive"
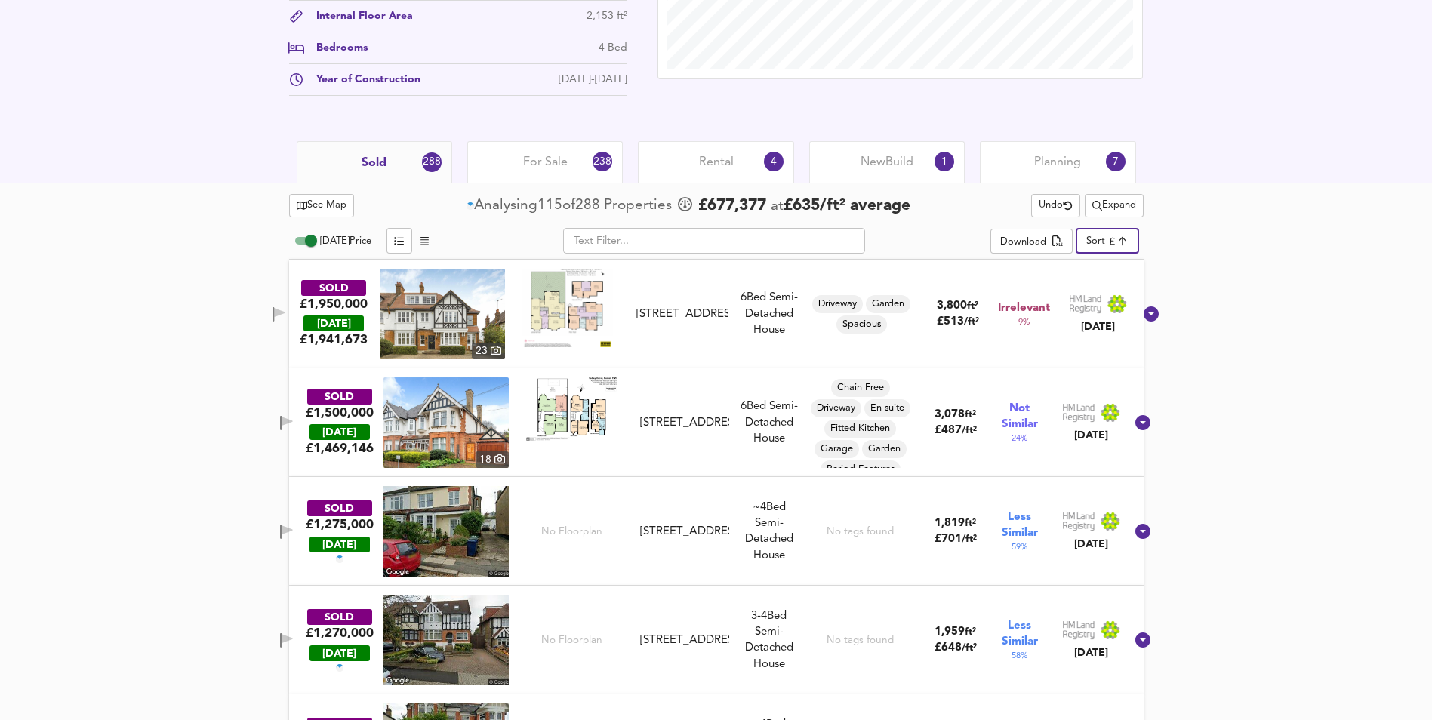
click at [552, 165] on span "For Sale" at bounding box center [545, 162] width 45 height 17
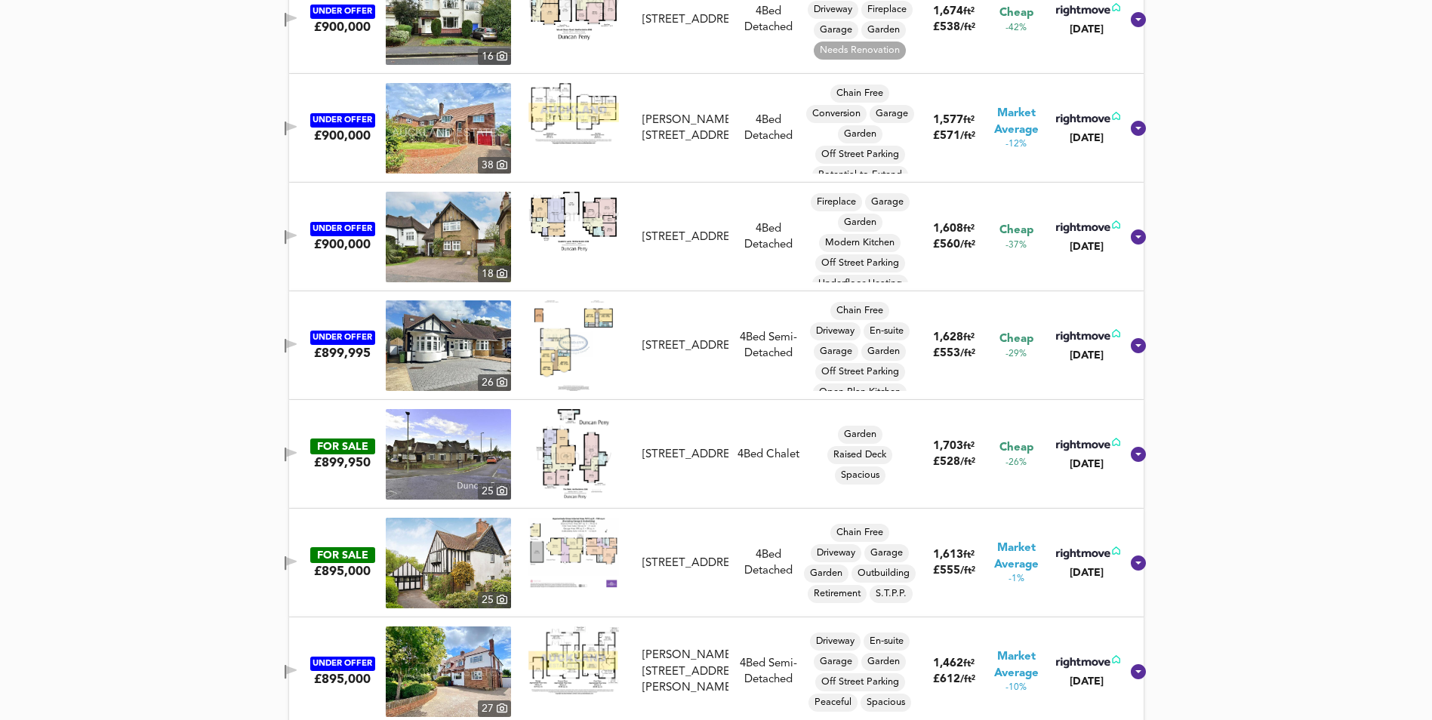
scroll to position [5586, 0]
